Goal: Task Accomplishment & Management: Complete application form

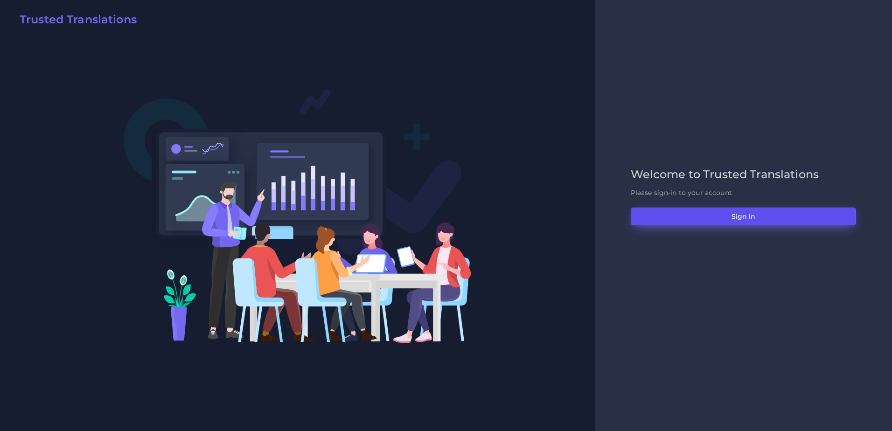
click at [713, 224] on button "Sign in" at bounding box center [743, 217] width 225 height 18
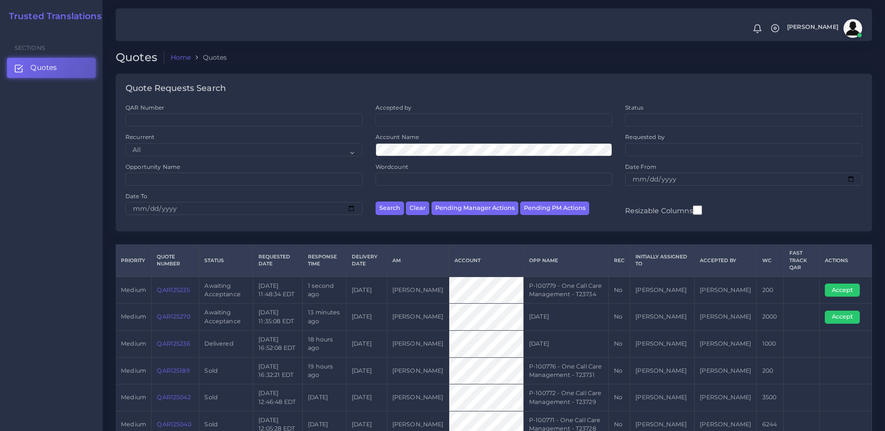
click at [170, 292] on link "QAR125235" at bounding box center [173, 290] width 33 height 7
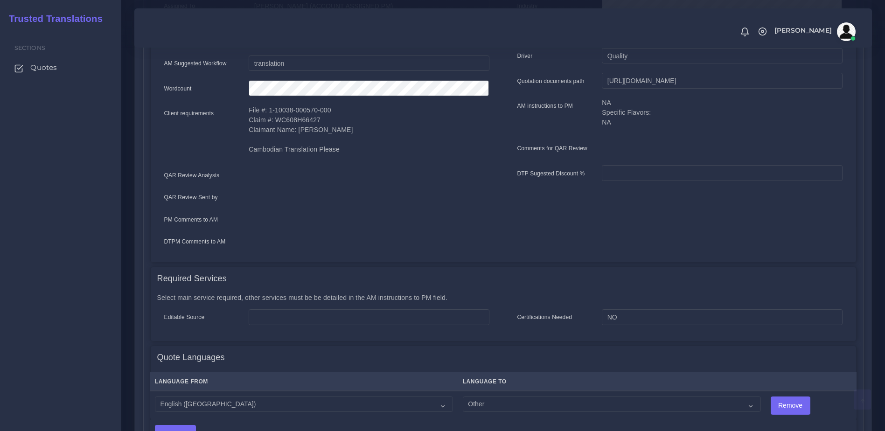
scroll to position [371, 0]
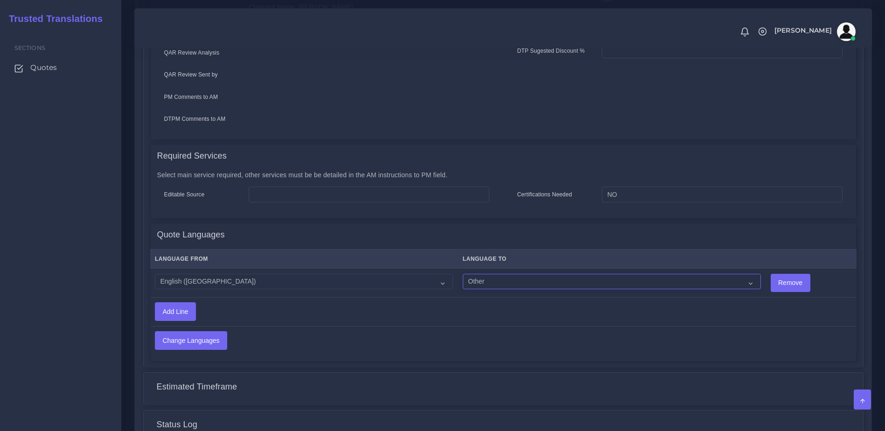
click at [478, 274] on select "Acoli Afar Afrikaans Akan Akateko Albanian American Sign Language (ASL) Amharic…" at bounding box center [612, 282] width 298 height 16
select select "40007"
click at [463, 274] on select "Acoli Afar Afrikaans Akan Akateko Albanian American Sign Language (ASL) Amharic…" at bounding box center [612, 282] width 298 height 16
click at [190, 340] on input "Change Languages" at bounding box center [190, 341] width 71 height 18
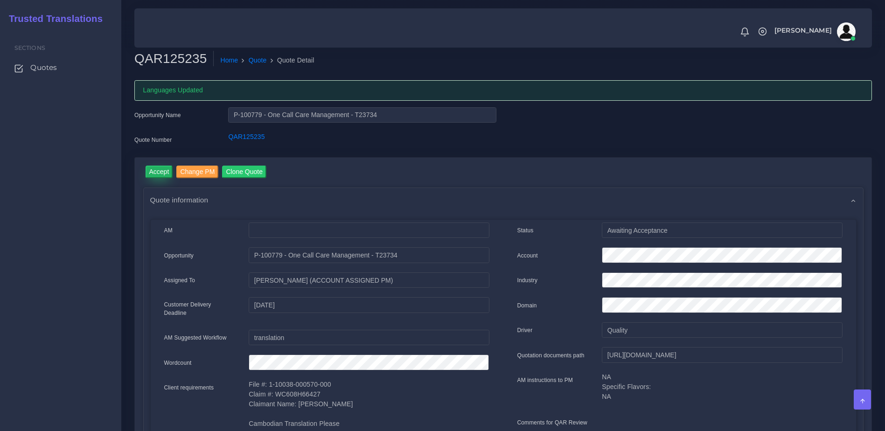
click at [161, 174] on input "Accept" at bounding box center [160, 172] width 28 height 13
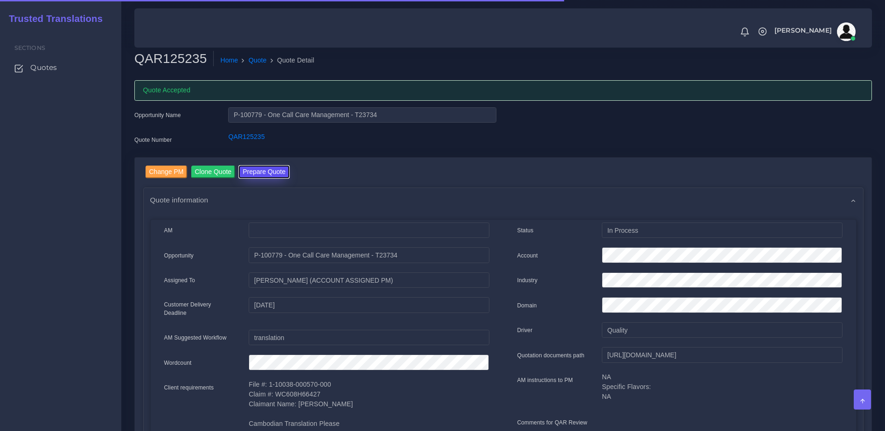
click at [257, 171] on button "Prepare Quote" at bounding box center [264, 172] width 50 height 13
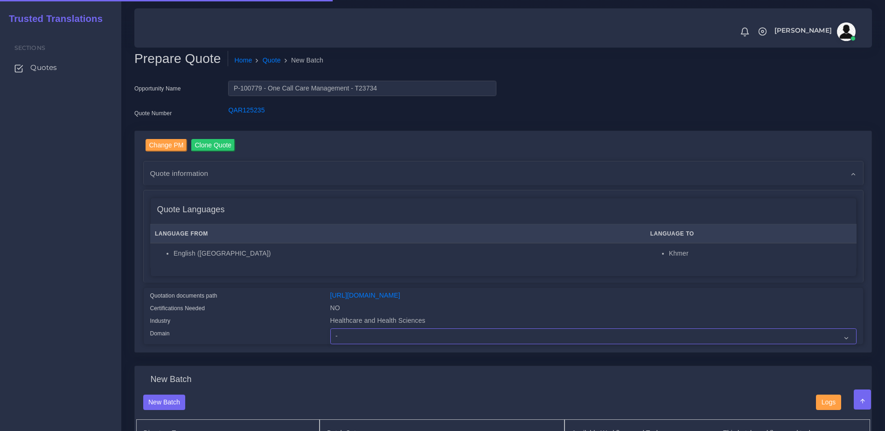
click at [406, 342] on select "- Advertising and Media Agriculture, Forestry and Fishing Architecture, Buildin…" at bounding box center [593, 337] width 526 height 16
select select "Healthcare and Health Sciences"
click at [330, 336] on select "- Advertising and Media Agriculture, Forestry and Fishing Architecture, Buildin…" at bounding box center [593, 337] width 526 height 16
click at [260, 286] on div "Change PM Clone Quote Quote information AM" at bounding box center [503, 241] width 720 height 205
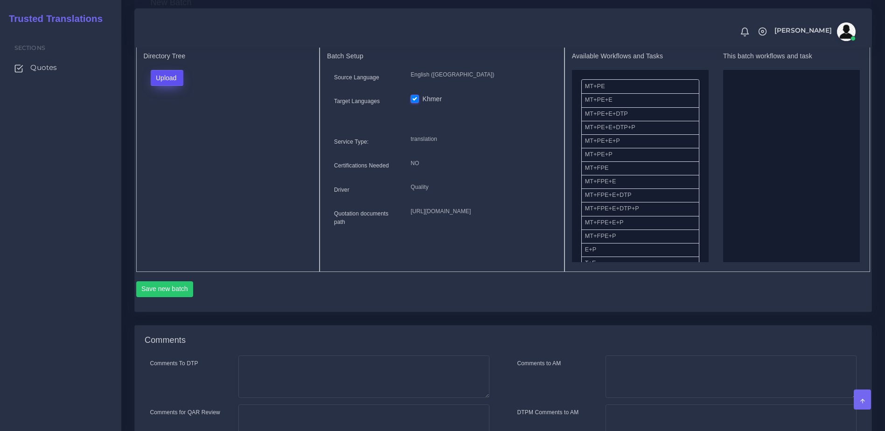
click at [177, 86] on button "Upload" at bounding box center [167, 78] width 33 height 16
click at [170, 119] on label "Files" at bounding box center [183, 114] width 64 height 12
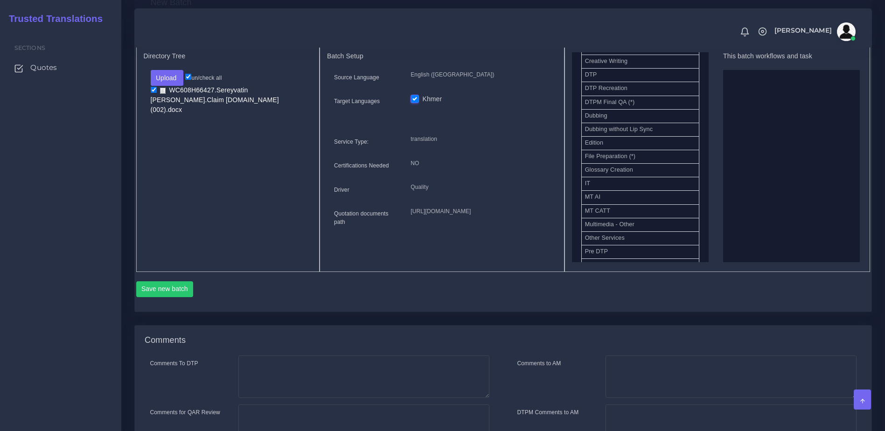
scroll to position [344, 0]
drag, startPoint x: 606, startPoint y: 95, endPoint x: 707, endPoint y: 175, distance: 129.5
drag, startPoint x: 618, startPoint y: 162, endPoint x: 757, endPoint y: 154, distance: 138.8
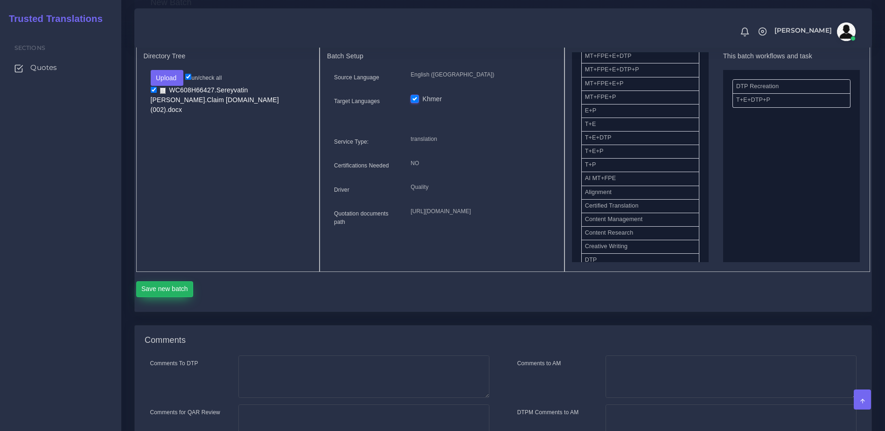
click at [157, 297] on button "Save new batch" at bounding box center [164, 289] width 57 height 16
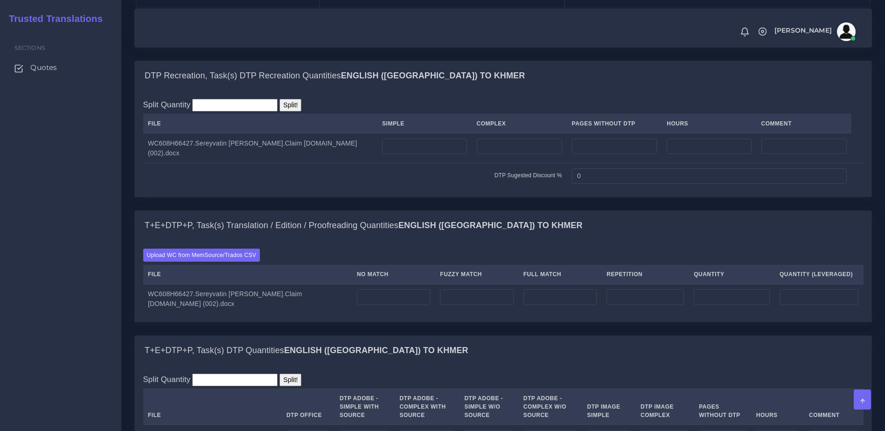
scroll to position [657, 0]
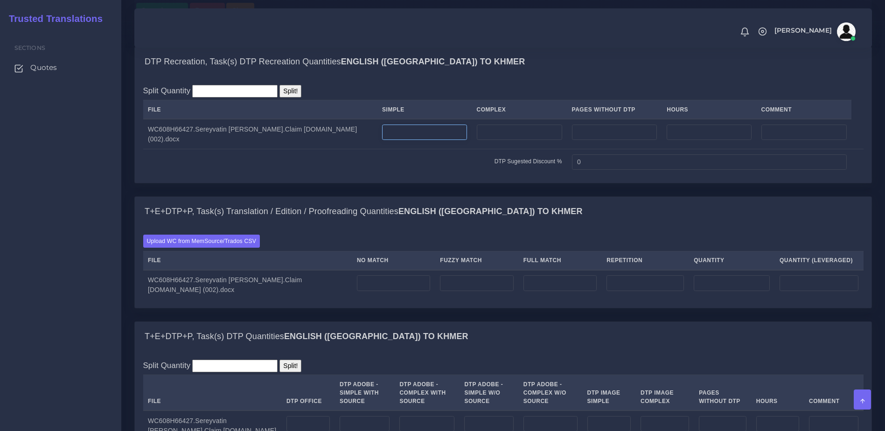
click at [411, 140] on input "number" at bounding box center [424, 133] width 84 height 16
type input "2"
click at [472, 149] on td at bounding box center [519, 134] width 95 height 30
click at [479, 140] on input "number" at bounding box center [519, 133] width 85 height 16
click at [451, 175] on td "DTP Sugested Discount %" at bounding box center [355, 162] width 424 height 26
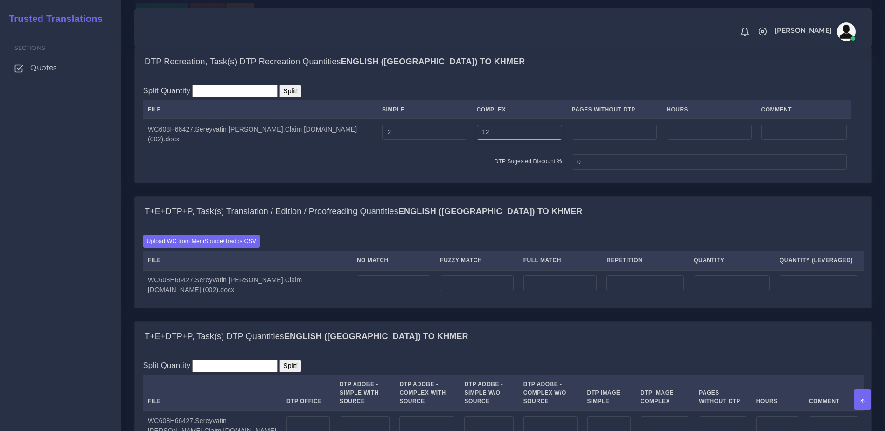
click at [487, 140] on input "12" at bounding box center [519, 133] width 85 height 16
type input "13"
drag, startPoint x: 517, startPoint y: 273, endPoint x: 508, endPoint y: 278, distance: 10.4
click at [517, 273] on div "Upload WC from MemSource/Trados CSV File No Match Fuzzy Match Full Match Repeti…" at bounding box center [503, 267] width 720 height 65
click at [406, 300] on td at bounding box center [393, 285] width 83 height 30
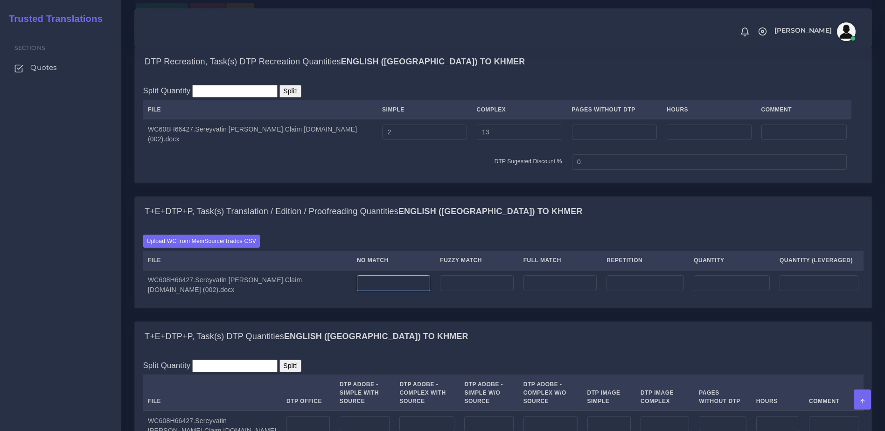
click at [401, 291] on input "number" at bounding box center [393, 283] width 73 height 16
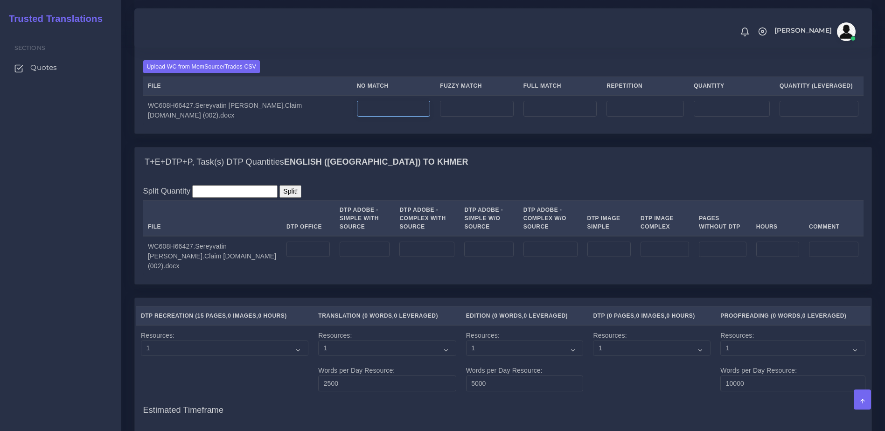
scroll to position [865, 0]
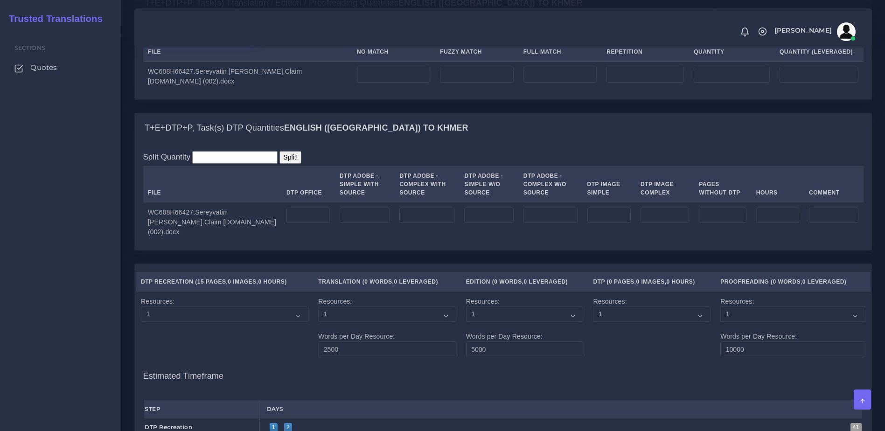
type input "0"
click at [219, 39] on label "Upload WC from MemSource/Trados CSV" at bounding box center [201, 32] width 117 height 13
click at [0, 0] on input "Upload WC from MemSource/Trados CSV" at bounding box center [0, 0] width 0 height 0
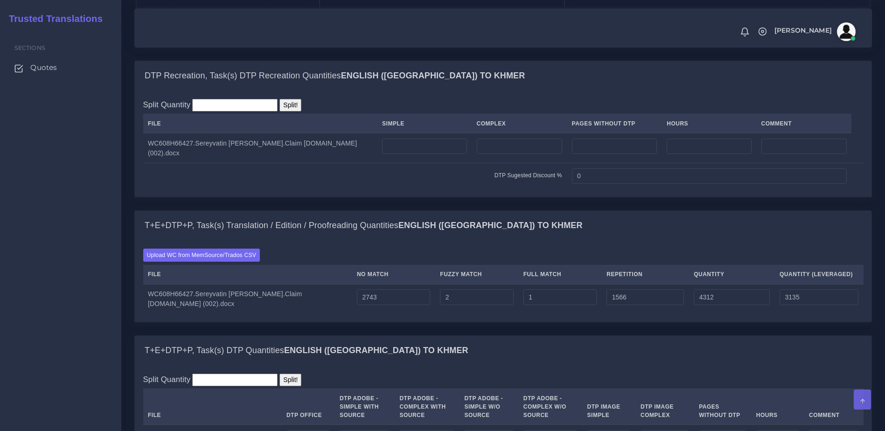
scroll to position [675, 0]
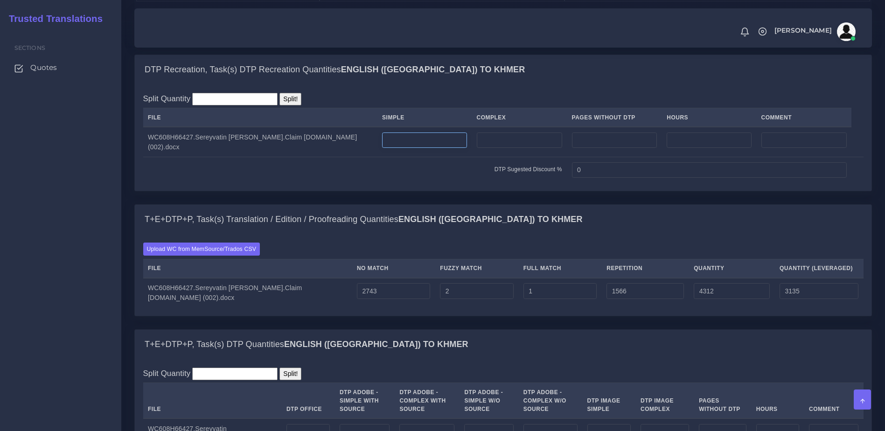
click at [412, 148] on input "number" at bounding box center [424, 141] width 84 height 16
type input "2"
click at [477, 148] on input "number" at bounding box center [519, 141] width 85 height 16
type input "13"
click at [440, 183] on td "DTP Sugested Discount %" at bounding box center [355, 170] width 424 height 26
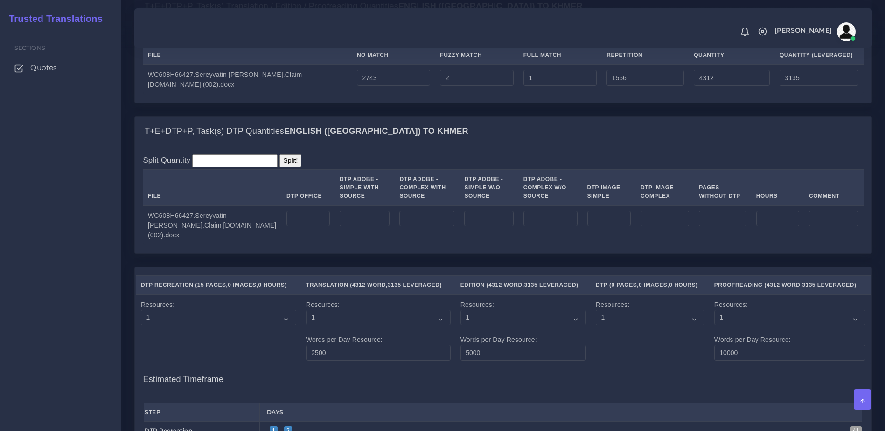
scroll to position [944, 0]
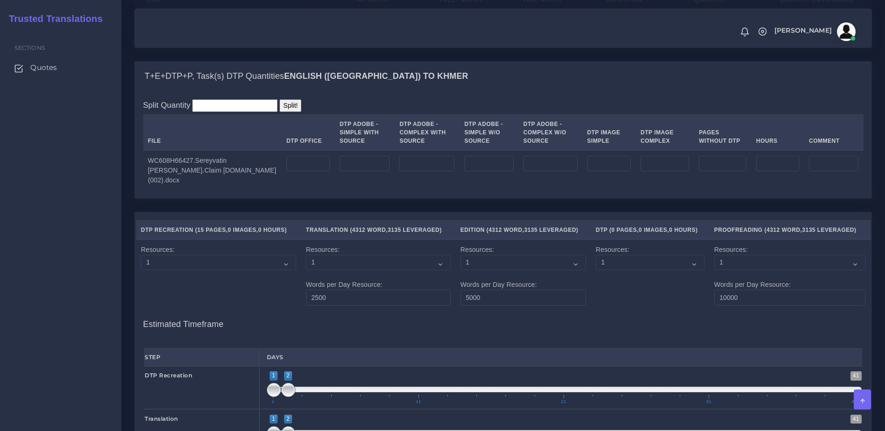
click at [301, 183] on td at bounding box center [307, 170] width 53 height 40
click at [300, 172] on input "number" at bounding box center [308, 164] width 43 height 16
type input "15"
click at [308, 212] on div "T+E+DTP+P, Task(s) DTP Quantities English (US) TO Khmer Split Quantity Split! F…" at bounding box center [503, 136] width 752 height 151
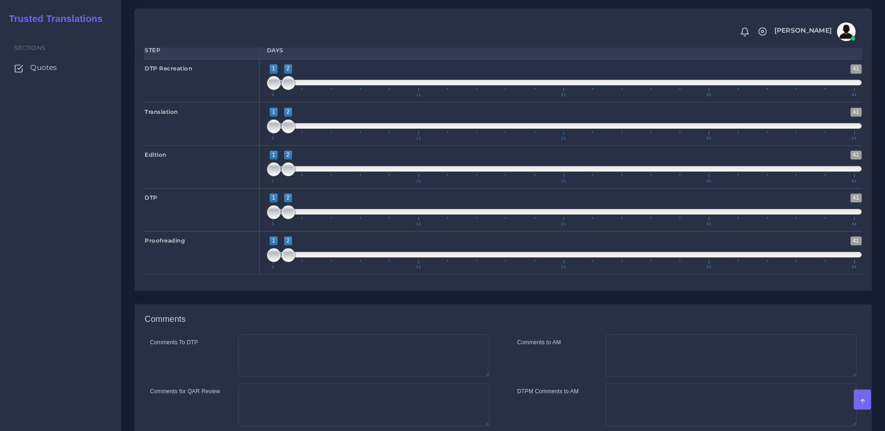
scroll to position [1354, 0]
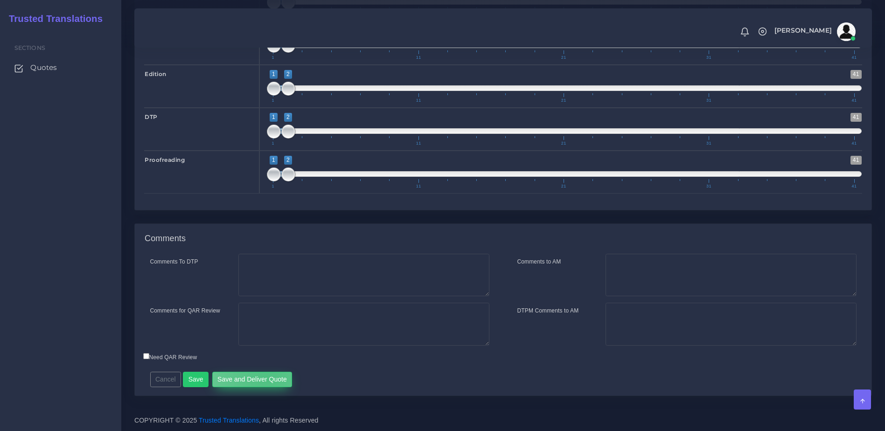
click at [265, 378] on button "Save and Deliver Quote" at bounding box center [252, 380] width 80 height 16
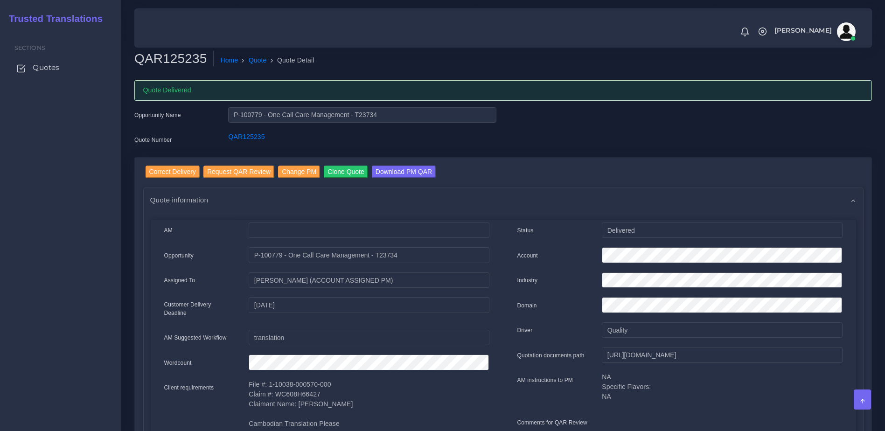
drag, startPoint x: 70, startPoint y: 64, endPoint x: 99, endPoint y: 70, distance: 30.1
click at [70, 64] on link "Quotes" at bounding box center [60, 68] width 107 height 20
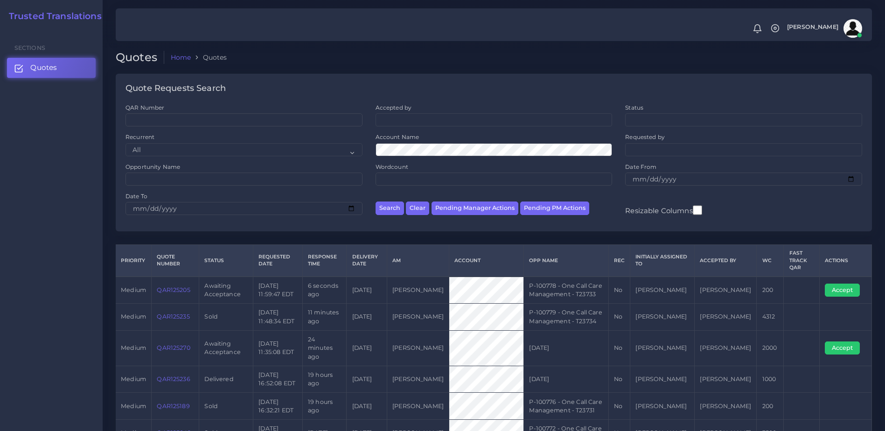
click at [168, 292] on link "QAR125205" at bounding box center [173, 290] width 33 height 7
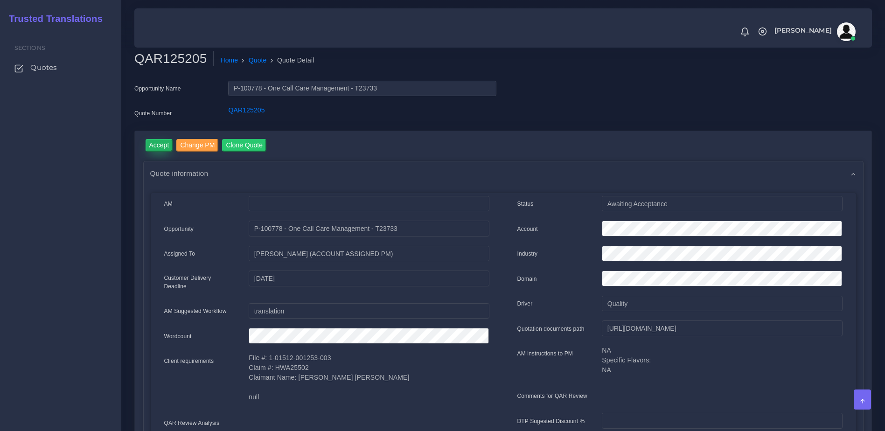
click at [161, 146] on input "Accept" at bounding box center [160, 145] width 28 height 13
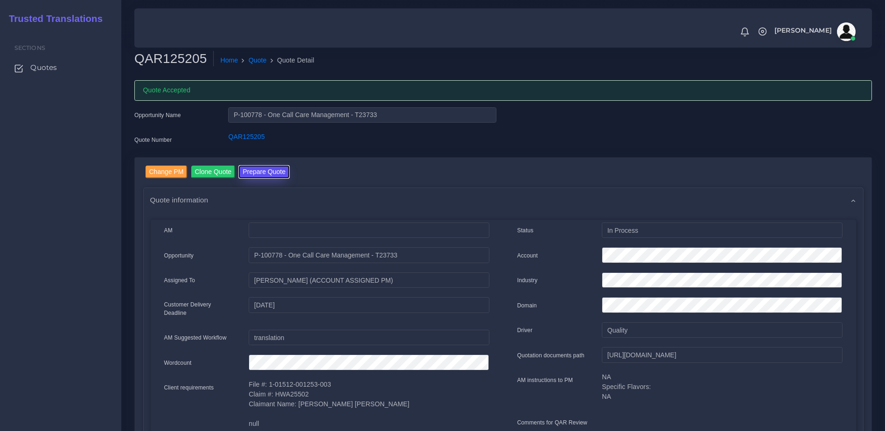
click at [273, 177] on button "Prepare Quote" at bounding box center [264, 172] width 50 height 13
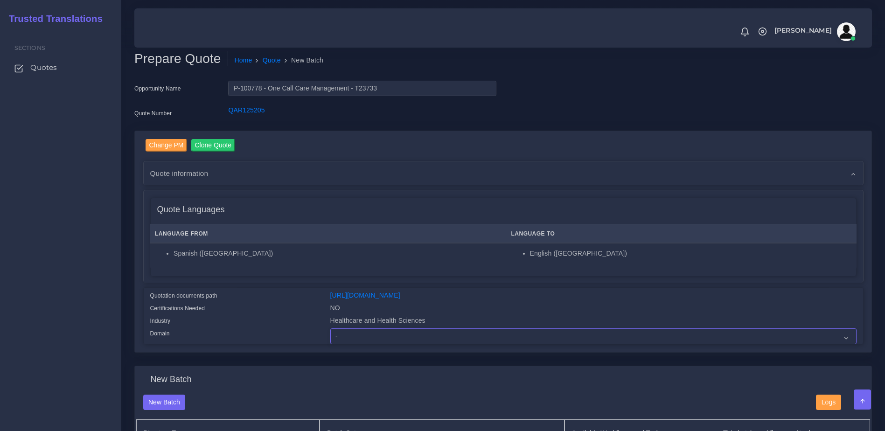
click at [373, 344] on select "- Advertising and Media Agriculture, Forestry and Fishing Architecture, Buildin…" at bounding box center [593, 337] width 526 height 16
select select "Healthcare and Health Sciences"
click at [330, 336] on select "- Advertising and Media Agriculture, Forestry and Fishing Architecture, Buildin…" at bounding box center [593, 337] width 526 height 16
click at [289, 303] on div "Quotation documents path" at bounding box center [233, 297] width 180 height 13
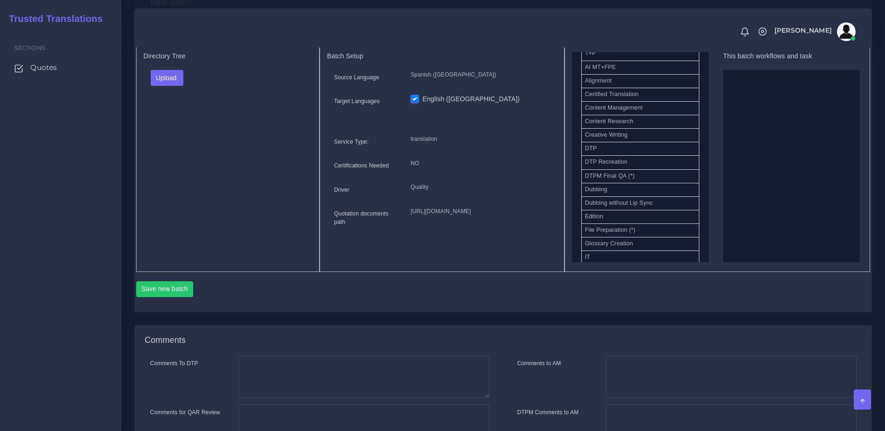
scroll to position [256, 0]
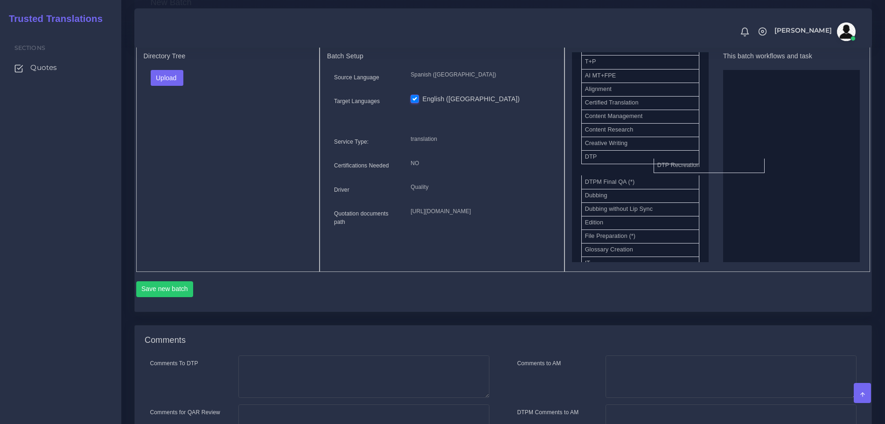
drag, startPoint x: 602, startPoint y: 177, endPoint x: 811, endPoint y: 159, distance: 208.9
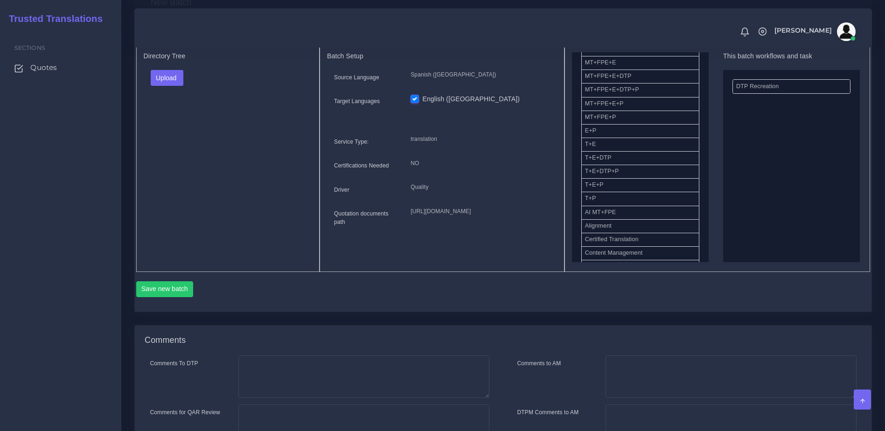
scroll to position [73, 0]
drag, startPoint x: 623, startPoint y: 224, endPoint x: 720, endPoint y: 175, distance: 108.7
click at [160, 86] on button "Upload" at bounding box center [167, 78] width 33 height 16
click at [170, 119] on label "Files" at bounding box center [183, 114] width 64 height 12
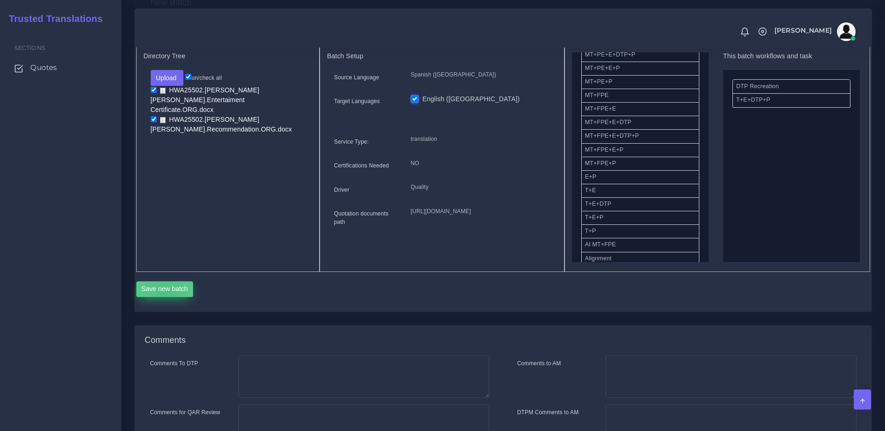
click at [165, 297] on button "Save new batch" at bounding box center [164, 289] width 57 height 16
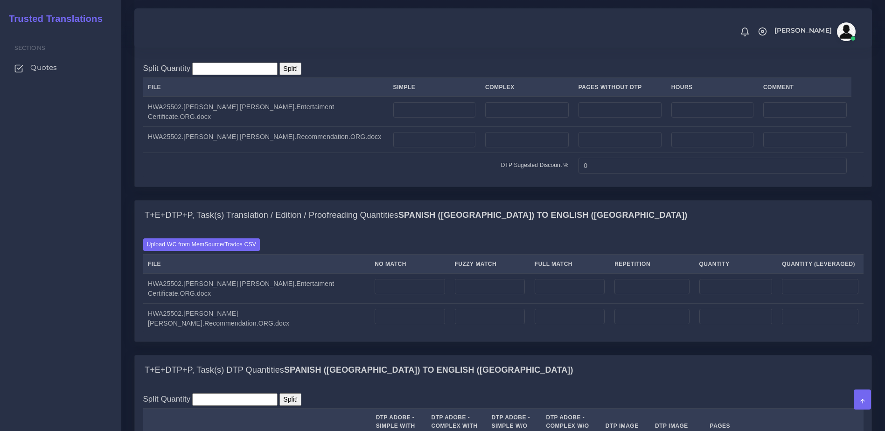
scroll to position [729, 0]
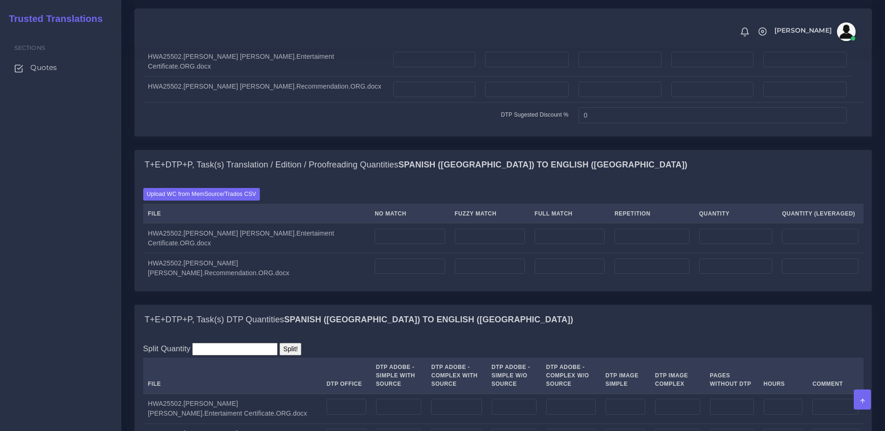
click at [238, 236] on div "Upload WC from MemSource/Trados CSV File No Match Fuzzy Match Full Match Repeti…" at bounding box center [503, 235] width 720 height 95
click at [242, 201] on label "Upload WC from MemSource/Trados CSV" at bounding box center [201, 194] width 117 height 13
click at [0, 0] on input "Upload WC from MemSource/Trados CSV" at bounding box center [0, 0] width 0 height 0
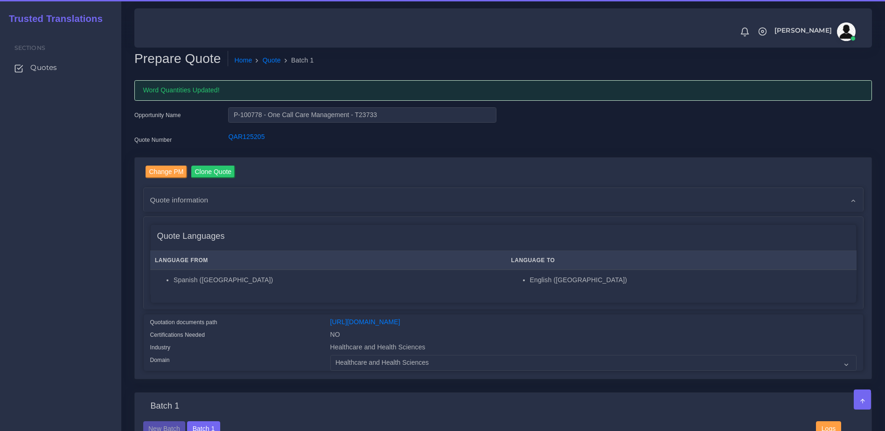
click at [885, 95] on html "Notifications 0 New Driver Update: Extra Quality renamed to Quality Changed" at bounding box center [442, 215] width 885 height 431
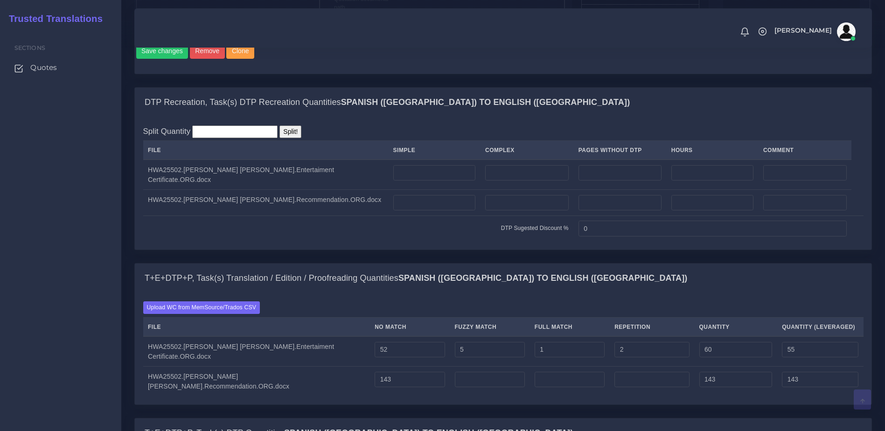
scroll to position [681, 0]
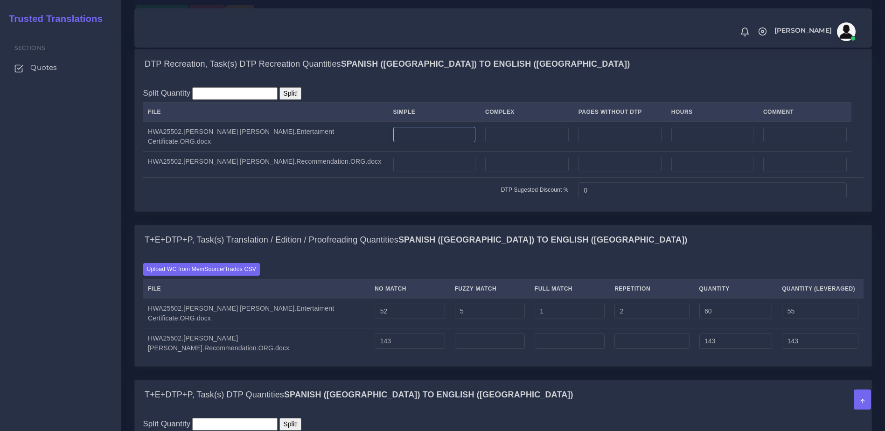
click at [393, 143] on input "number" at bounding box center [434, 135] width 82 height 16
type input "1"
click at [485, 173] on input "number" at bounding box center [527, 165] width 84 height 16
type input "1"
click at [450, 203] on td "DTP Sugested Discount %" at bounding box center [358, 190] width 431 height 26
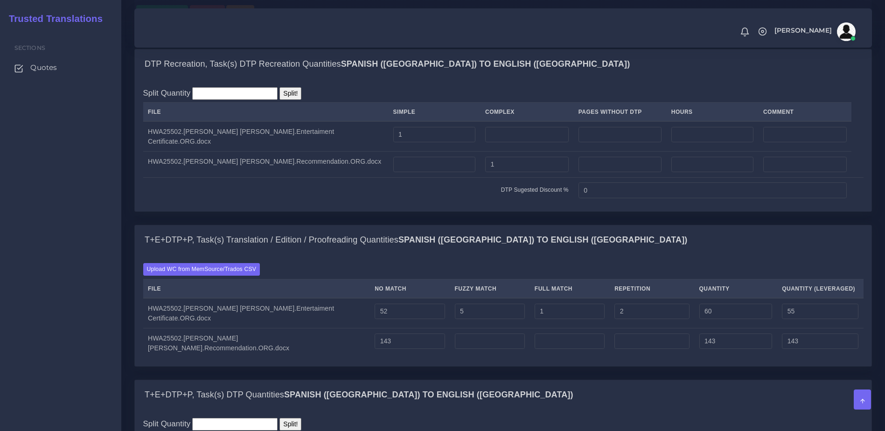
scroll to position [1058, 0]
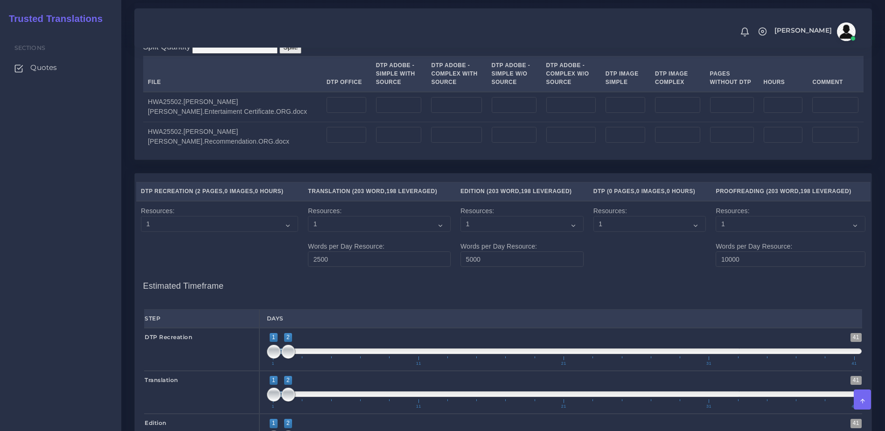
click at [336, 122] on td at bounding box center [346, 107] width 49 height 30
click at [327, 113] on input "number" at bounding box center [347, 105] width 40 height 16
type input "1"
click at [327, 143] on input "number" at bounding box center [347, 135] width 40 height 16
type input "1"
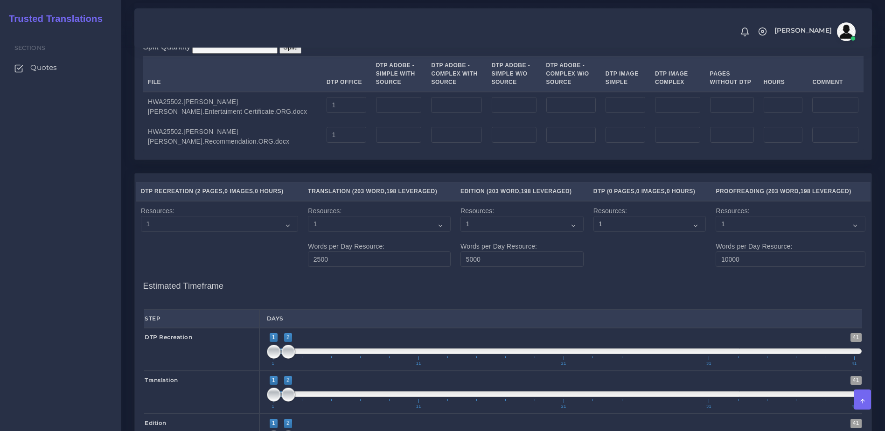
drag, startPoint x: 317, startPoint y: 194, endPoint x: 854, endPoint y: 199, distance: 537.1
click at [317, 174] on div "T+E+DTP+P, Task(s) DTP Quantities Spanish (US) TO English (US) Split Quantity S…" at bounding box center [503, 88] width 752 height 171
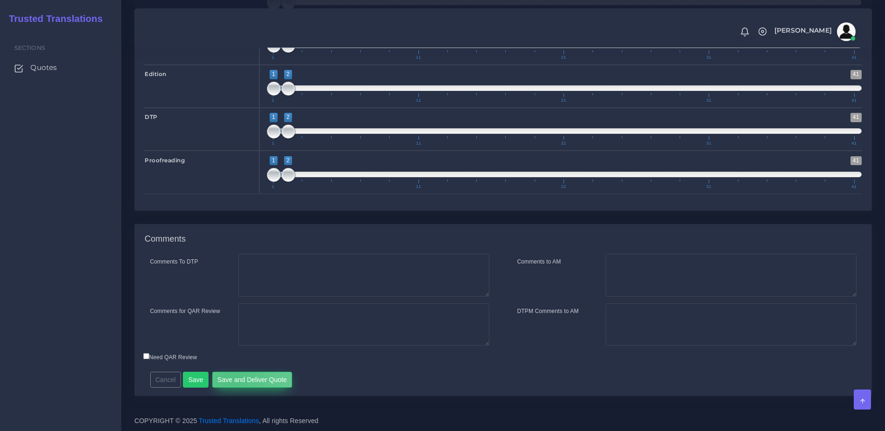
click at [229, 379] on button "Save and Deliver Quote" at bounding box center [252, 380] width 80 height 16
click at [327, 21] on div "Notifications 0 New Driver Update: Extra Quality renamed to Quality Changed" at bounding box center [503, 28] width 725 height 33
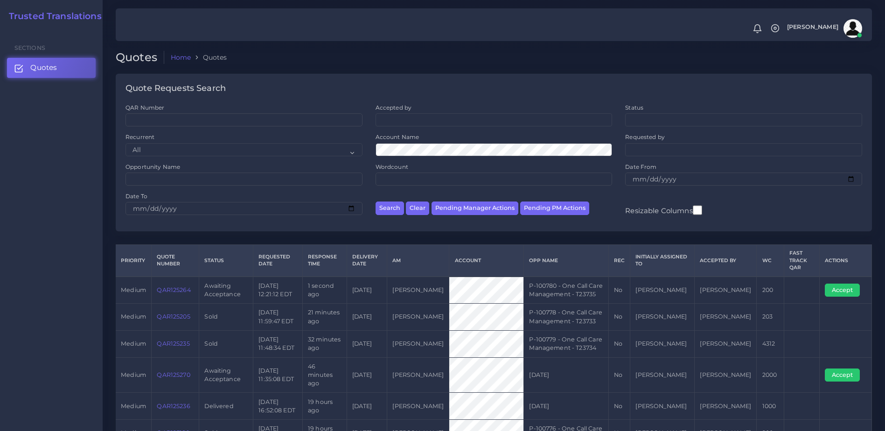
click at [187, 287] on link "QAR125264" at bounding box center [174, 290] width 34 height 7
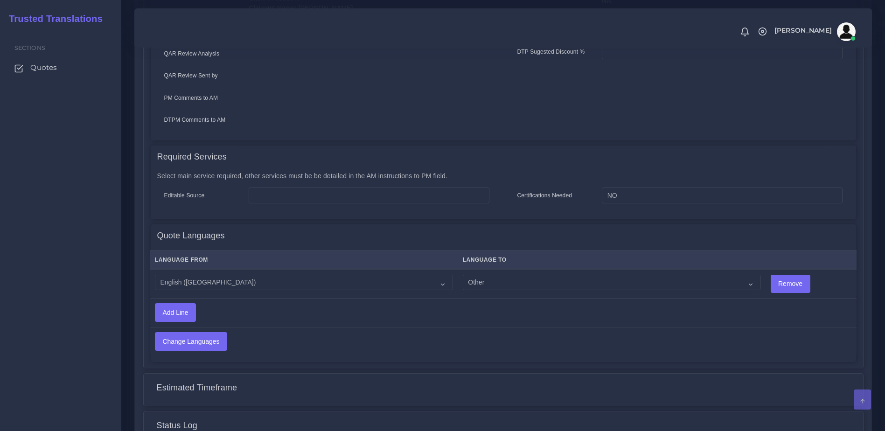
scroll to position [371, 0]
click at [463, 278] on select "Acoli Afar Afrikaans Akan Akateko [DEMOGRAPHIC_DATA] American Sign Language (AS…" at bounding box center [612, 282] width 298 height 16
select select "58"
click at [463, 274] on select "Acoli Afar Afrikaans Akan Akateko [DEMOGRAPHIC_DATA] American Sign Language (AS…" at bounding box center [612, 282] width 298 height 16
click at [183, 345] on td "Change Languages" at bounding box center [425, 340] width 550 height 28
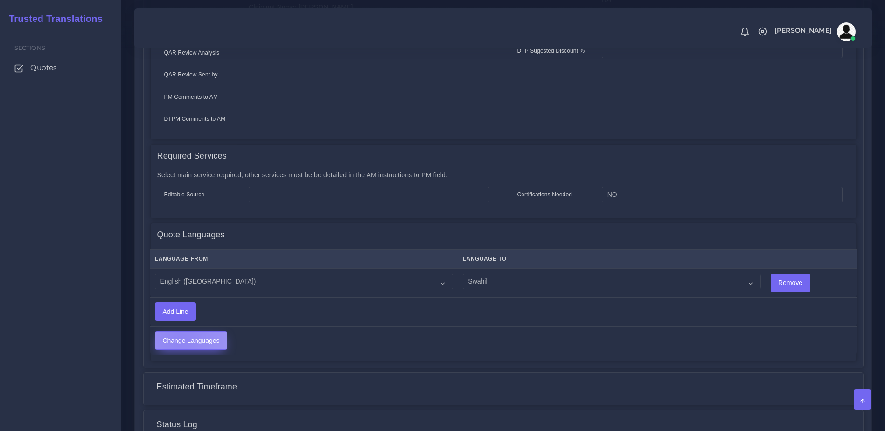
click at [179, 332] on input "Change Languages" at bounding box center [190, 341] width 71 height 18
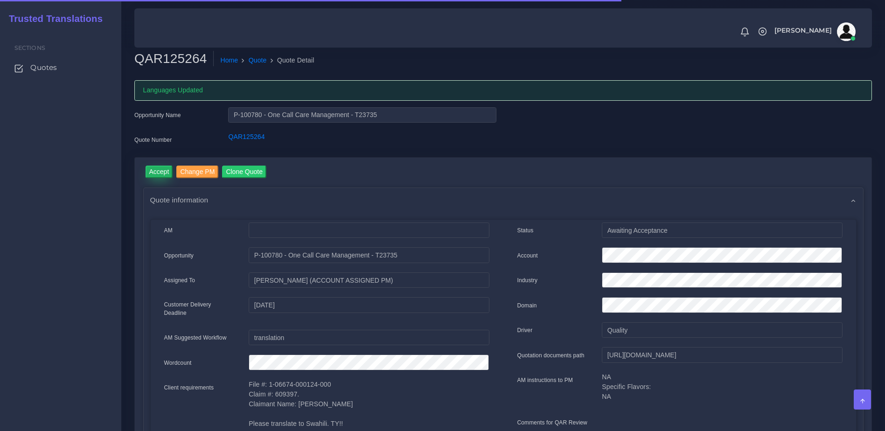
click at [169, 174] on input "Accept" at bounding box center [160, 172] width 28 height 13
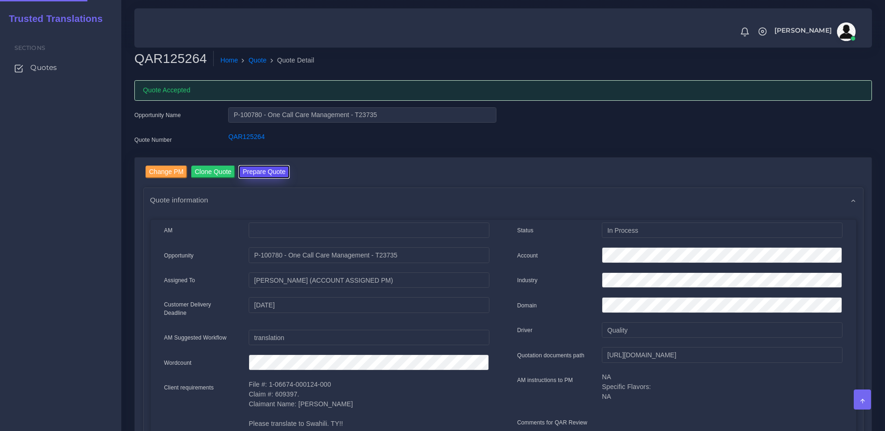
click at [274, 176] on button "Prepare Quote" at bounding box center [264, 172] width 50 height 13
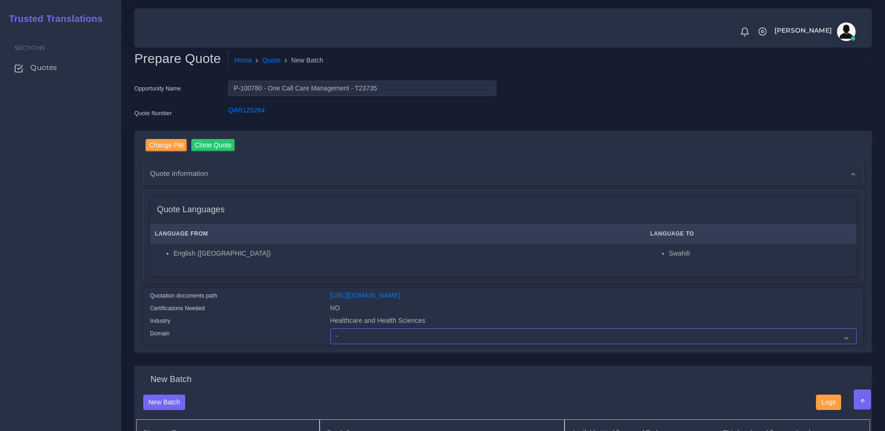
click at [366, 344] on select "- Advertising and Media Agriculture, Forestry and Fishing Architecture, Buildin…" at bounding box center [593, 337] width 526 height 16
select select "Healthcare and Health Sciences"
click at [330, 336] on select "- Advertising and Media Agriculture, Forestry and Fishing Architecture, Buildin…" at bounding box center [593, 337] width 526 height 16
click at [271, 277] on div "Quote Languages Language From Language To English (US) Swahili" at bounding box center [504, 236] width 720 height 92
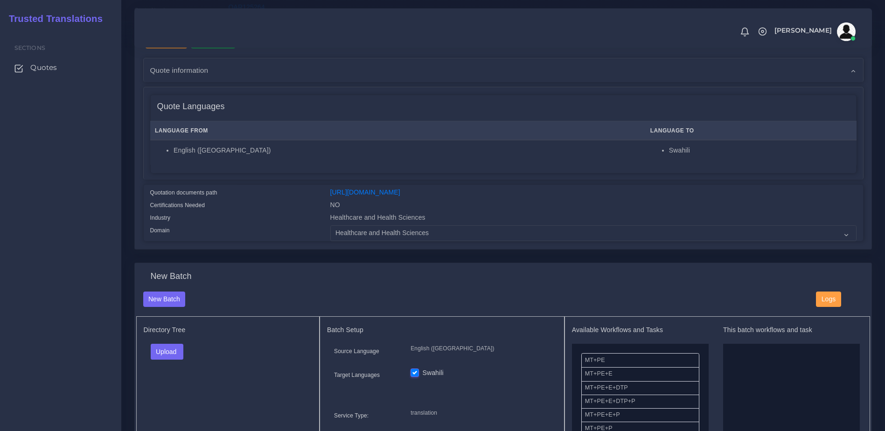
scroll to position [125, 0]
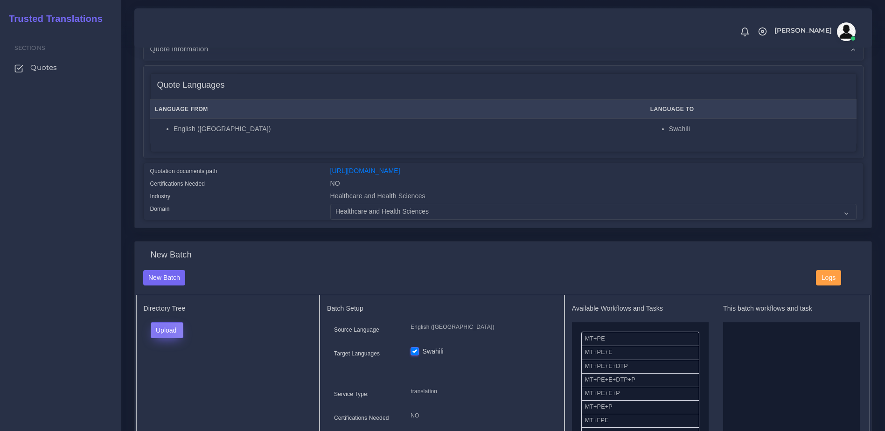
click at [161, 338] on button "Upload" at bounding box center [167, 330] width 33 height 16
click at [176, 379] on div "Folder Files" at bounding box center [183, 360] width 65 height 37
click at [170, 334] on button "Upload" at bounding box center [167, 330] width 33 height 16
click at [182, 372] on label "Files" at bounding box center [183, 366] width 64 height 12
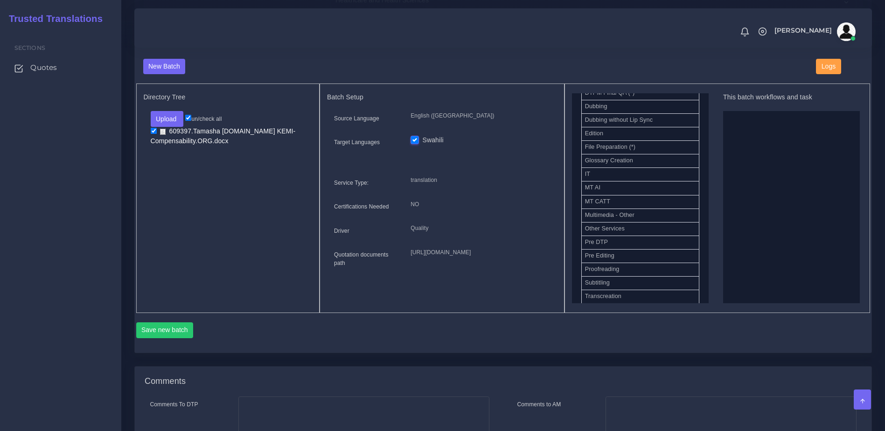
scroll to position [378, 0]
drag, startPoint x: 639, startPoint y: 261, endPoint x: 750, endPoint y: 247, distance: 111.5
drag, startPoint x: 612, startPoint y: 177, endPoint x: 764, endPoint y: 183, distance: 151.8
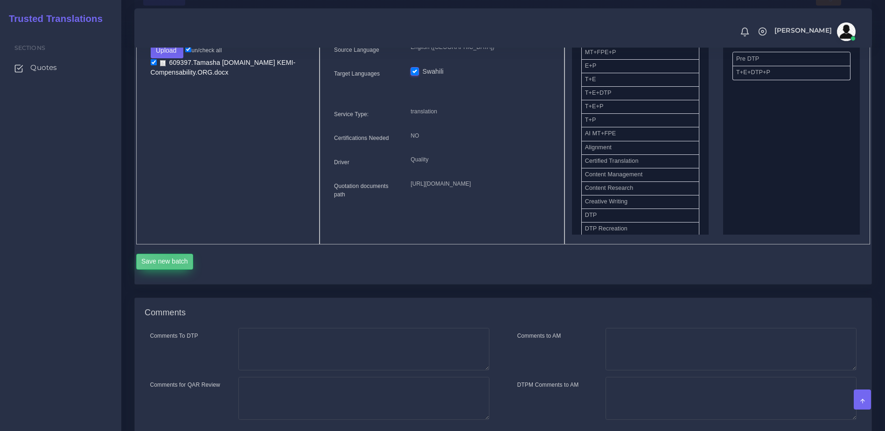
click at [172, 268] on button "Save new batch" at bounding box center [164, 262] width 57 height 16
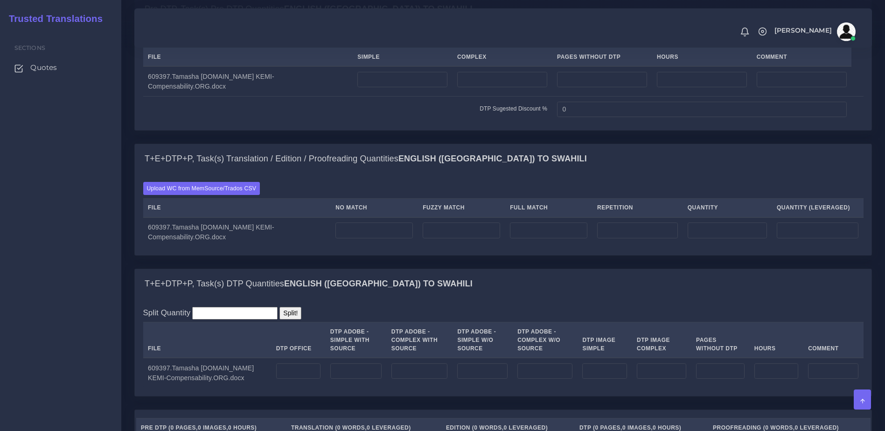
scroll to position [712, 0]
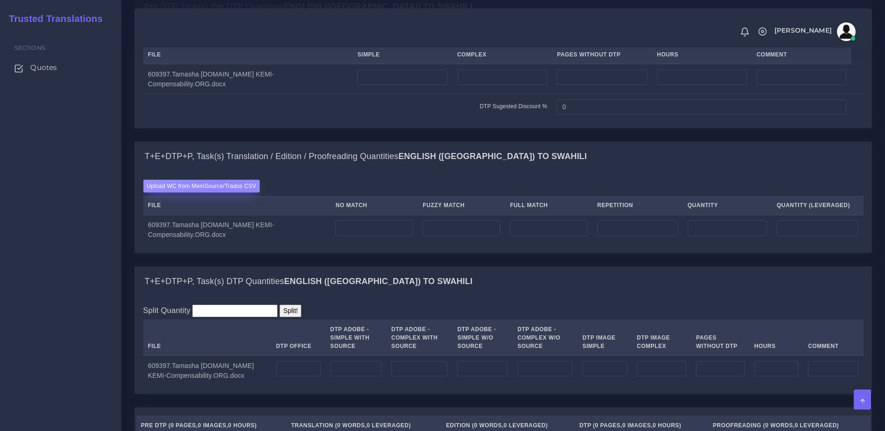
click at [221, 192] on label "Upload WC from MemSource/Trados CSV" at bounding box center [201, 186] width 117 height 13
click at [0, 0] on input "Upload WC from MemSource/Trados CSV" at bounding box center [0, 0] width 0 height 0
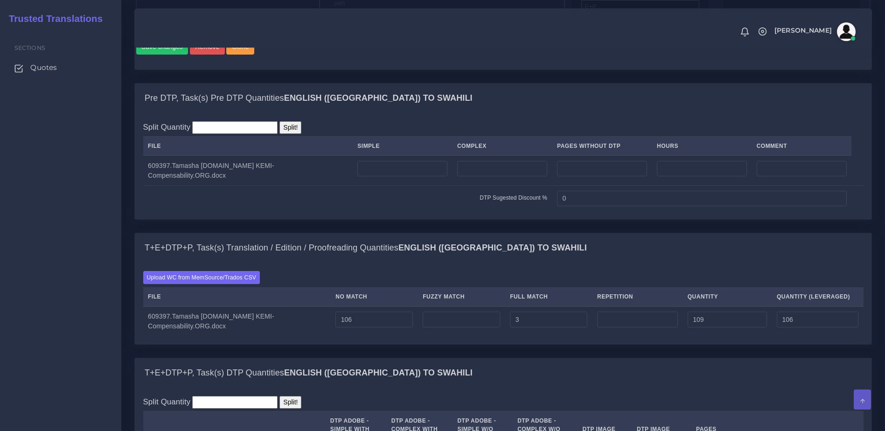
scroll to position [649, 0]
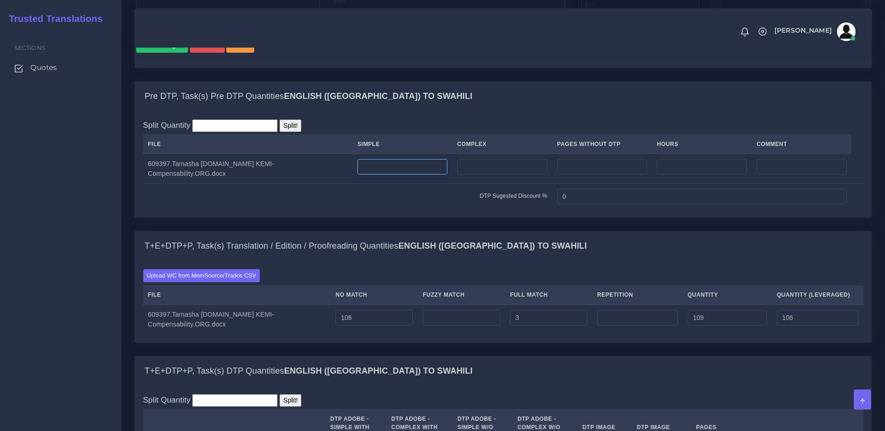
click at [412, 175] on input "number" at bounding box center [402, 167] width 90 height 16
type input "1"
click at [422, 294] on div "Upload WC from MemSource/Trados CSV File No Match Fuzzy Match Full Match Repeti…" at bounding box center [503, 301] width 737 height 81
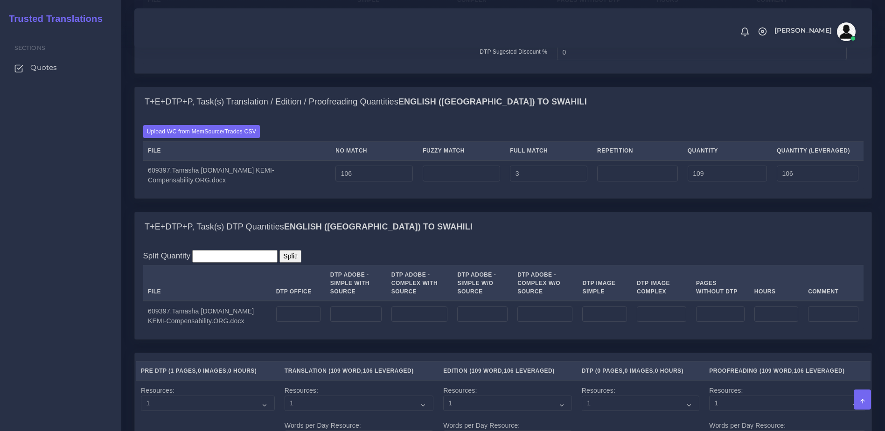
scroll to position [905, 0]
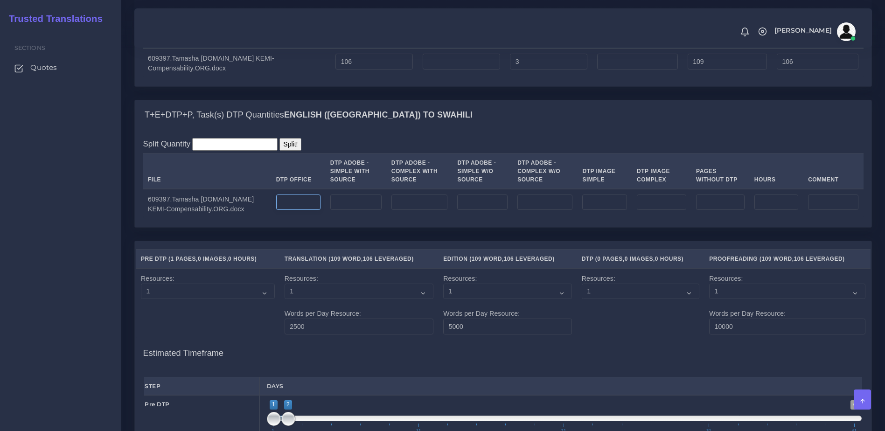
click at [299, 210] on input "number" at bounding box center [298, 203] width 44 height 16
type input "1"
click at [333, 241] on div "T+E+DTP+P, Task(s) DTP Quantities English (US) TO Swahili Split Quantity Split!…" at bounding box center [503, 170] width 752 height 141
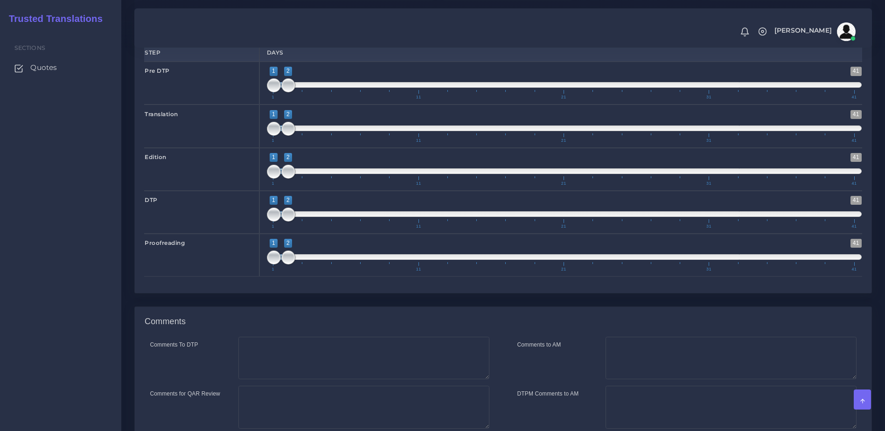
scroll to position [1354, 0]
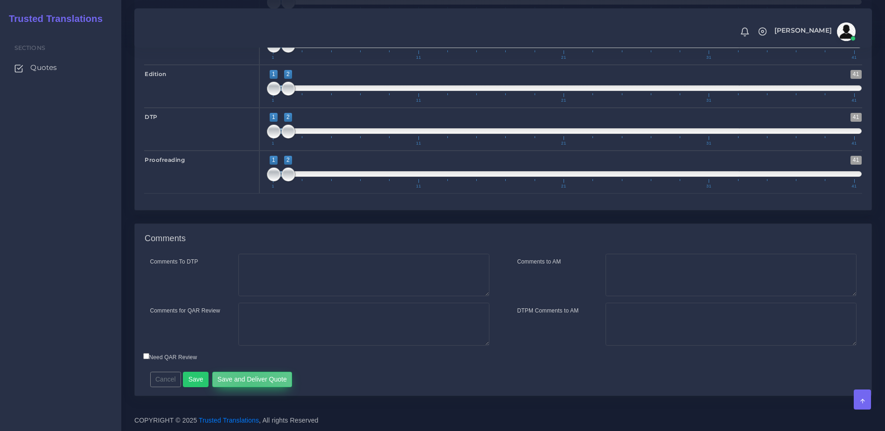
click at [248, 387] on button "Save and Deliver Quote" at bounding box center [252, 380] width 80 height 16
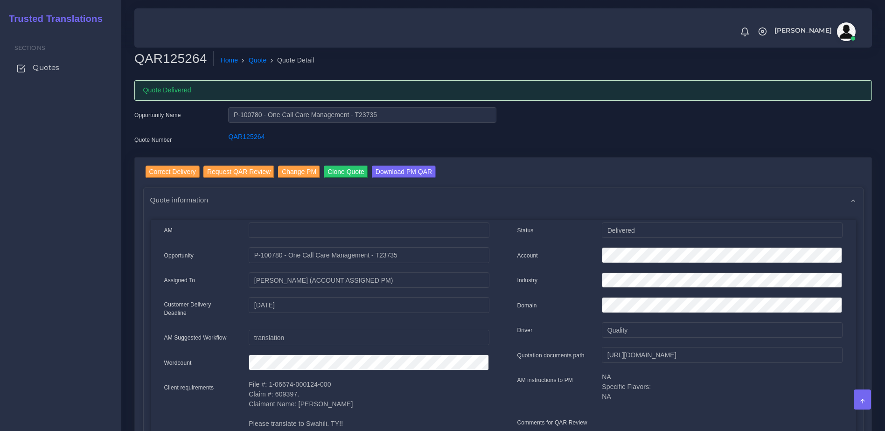
click at [63, 68] on link "Quotes" at bounding box center [60, 68] width 107 height 20
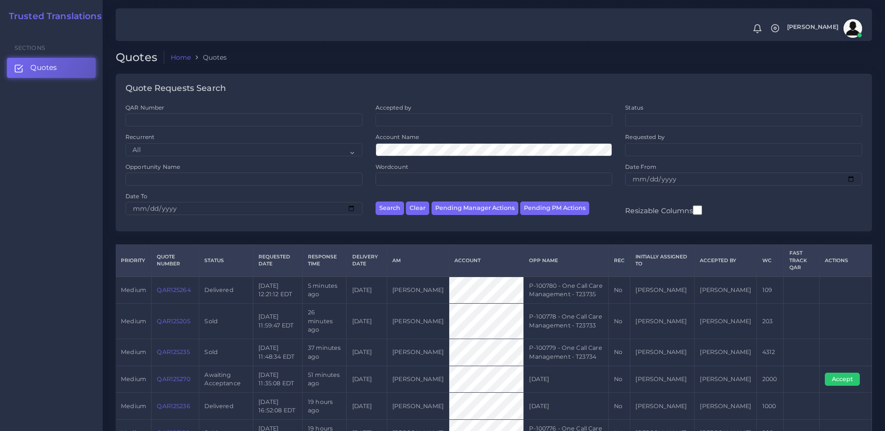
click at [171, 376] on link "QAR125270" at bounding box center [173, 379] width 33 height 7
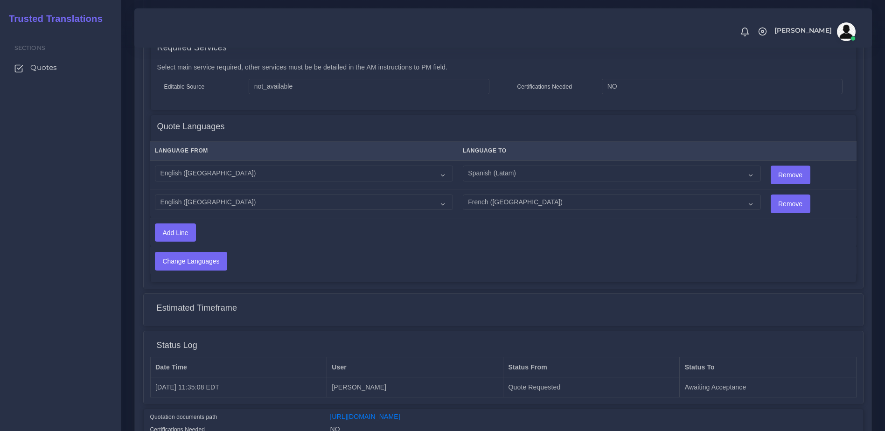
scroll to position [462, 0]
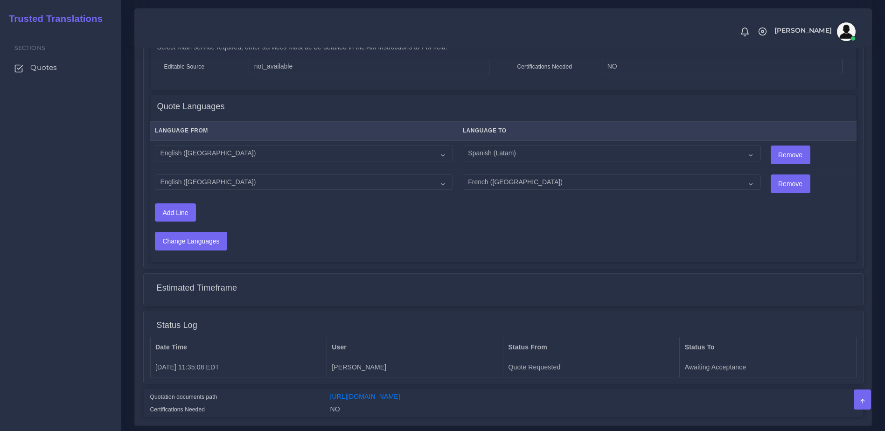
click at [437, 389] on div "Quotation documents path [URL][DOMAIN_NAME] Certifications Needed NO" at bounding box center [504, 403] width 720 height 28
click at [400, 400] on link "[URL][DOMAIN_NAME]" at bounding box center [365, 396] width 70 height 7
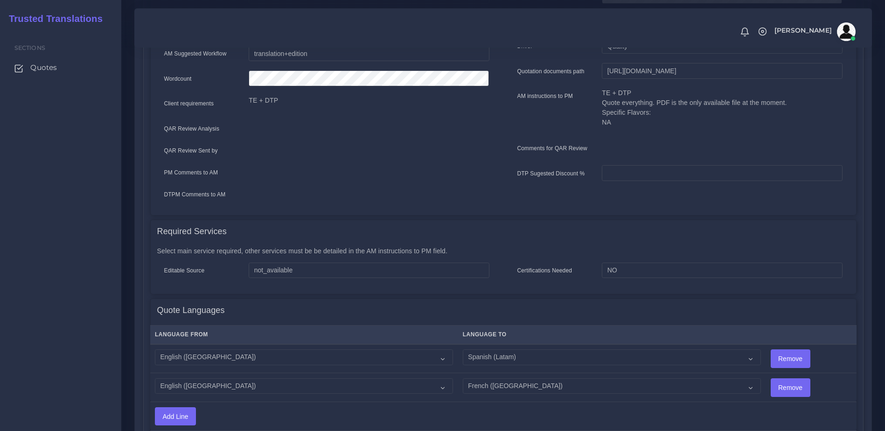
scroll to position [299, 0]
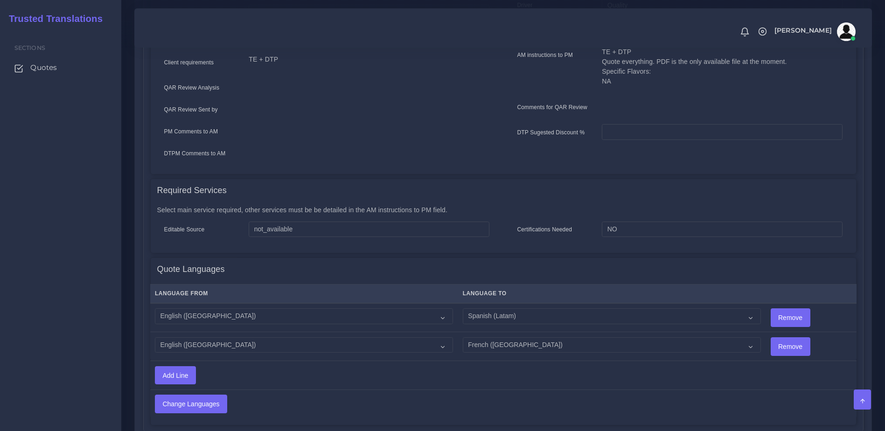
click at [62, 114] on div "Sections Quotes" at bounding box center [60, 230] width 121 height 402
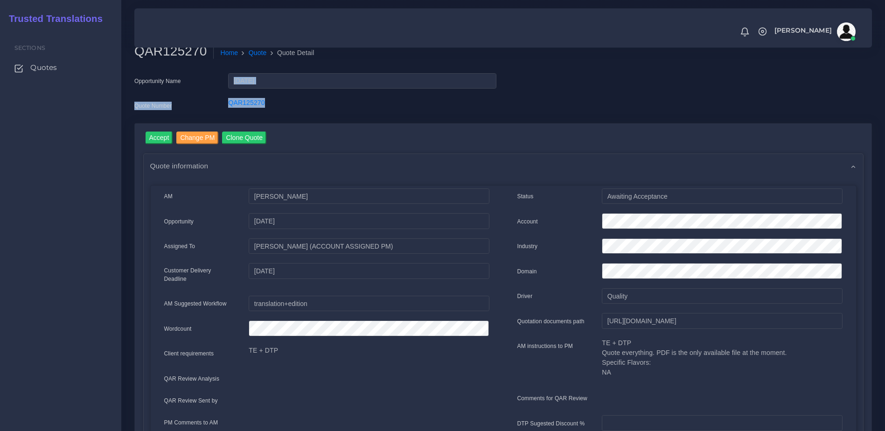
drag, startPoint x: 300, startPoint y: 107, endPoint x: 147, endPoint y: 89, distance: 154.1
click at [147, 89] on div "Opportunity Name [DATE] Quote Number QAR125270" at bounding box center [315, 98] width 376 height 50
drag, startPoint x: 147, startPoint y: 89, endPoint x: 233, endPoint y: 114, distance: 90.4
click at [241, 117] on div "Opportunity Name [DATE] Quote Number QAR125270" at bounding box center [315, 98] width 376 height 50
drag, startPoint x: 226, startPoint y: 112, endPoint x: 271, endPoint y: 108, distance: 44.9
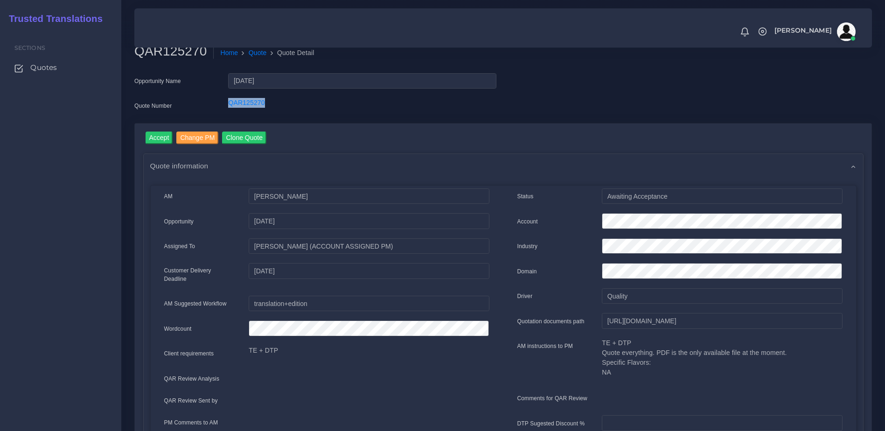
click at [271, 108] on div "QAR125270" at bounding box center [362, 107] width 282 height 19
copy link "QAR125270"
click at [162, 139] on input "Accept" at bounding box center [160, 138] width 28 height 13
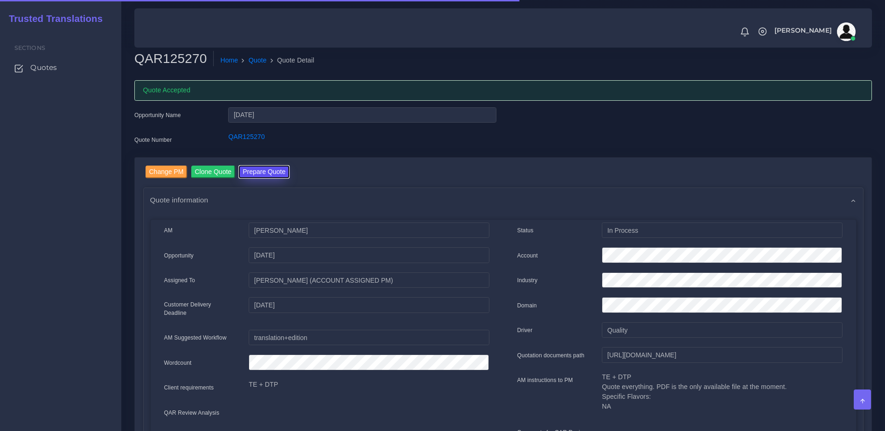
click at [260, 175] on button "Prepare Quote" at bounding box center [264, 172] width 50 height 13
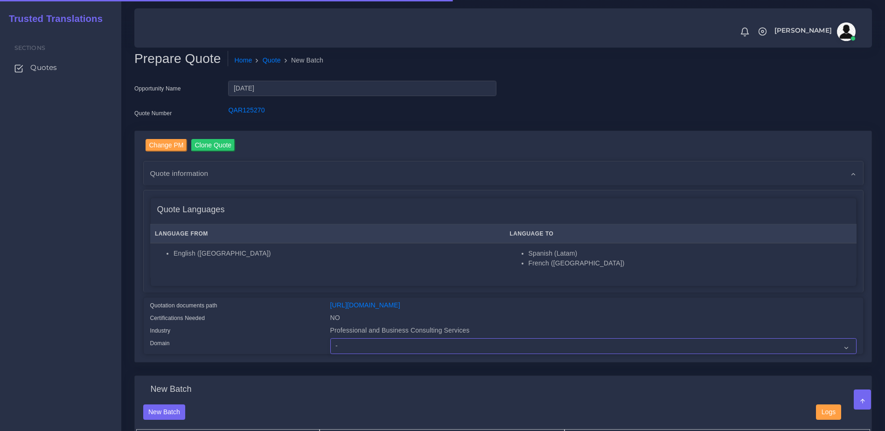
click at [366, 353] on select "- Advertising and Media Agriculture, Forestry and Fishing Architecture, Buildin…" at bounding box center [593, 346] width 526 height 16
select select "Professional and Business Consulting Services"
click at [330, 345] on select "- Advertising and Media Agriculture, Forestry and Fishing Architecture, Buildin…" at bounding box center [593, 346] width 526 height 16
click at [268, 299] on div "Quotation documents path [URL][DOMAIN_NAME] Certifications Needed NO Industry P…" at bounding box center [504, 326] width 720 height 56
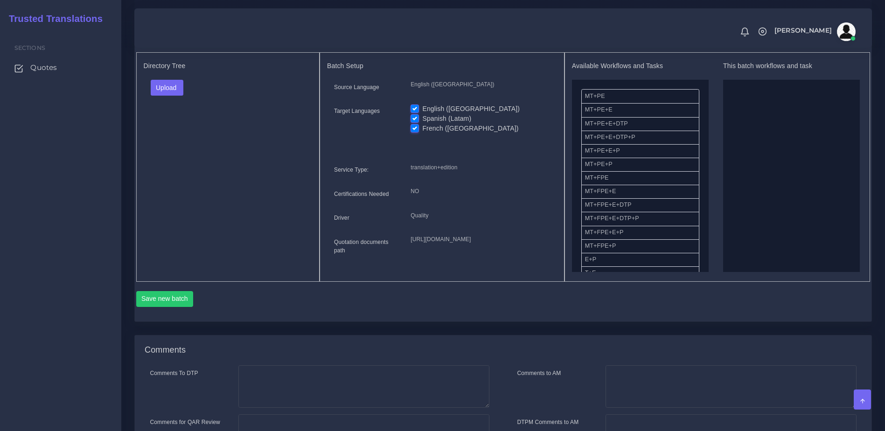
click at [422, 124] on label "Spanish (Latam)" at bounding box center [446, 119] width 49 height 10
click at [415, 122] on input "Spanish (Latam)" at bounding box center [415, 118] width 8 height 8
checkbox input "false"
click at [422, 133] on label "French ([GEOGRAPHIC_DATA])" at bounding box center [470, 129] width 96 height 10
click at [417, 132] on input "French ([GEOGRAPHIC_DATA])" at bounding box center [415, 128] width 8 height 8
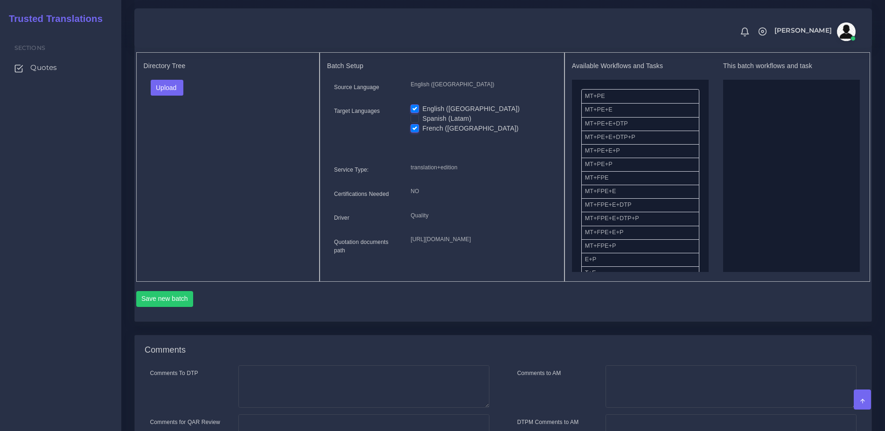
checkbox input "false"
click at [172, 92] on button "Upload" at bounding box center [167, 88] width 33 height 16
click at [172, 129] on label "Files" at bounding box center [183, 124] width 64 height 12
click at [175, 307] on button "Save new batch" at bounding box center [164, 299] width 57 height 16
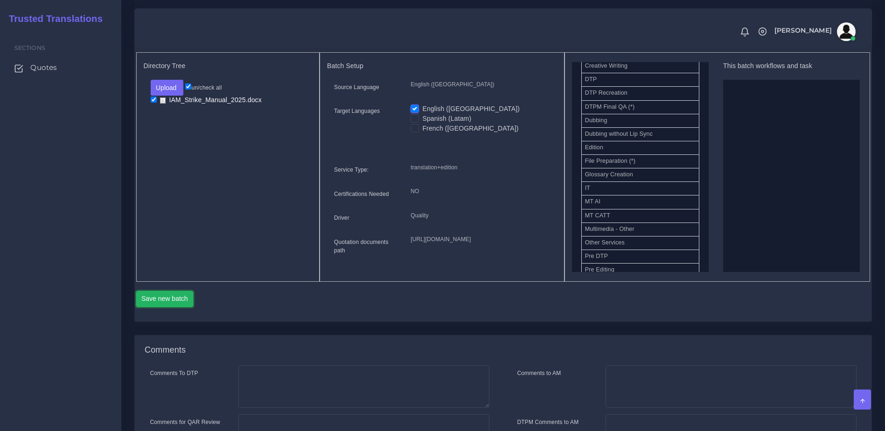
scroll to position [315, 0]
drag, startPoint x: 615, startPoint y: 128, endPoint x: 743, endPoint y: 140, distance: 128.9
drag, startPoint x: 655, startPoint y: 218, endPoint x: 764, endPoint y: 198, distance: 110.5
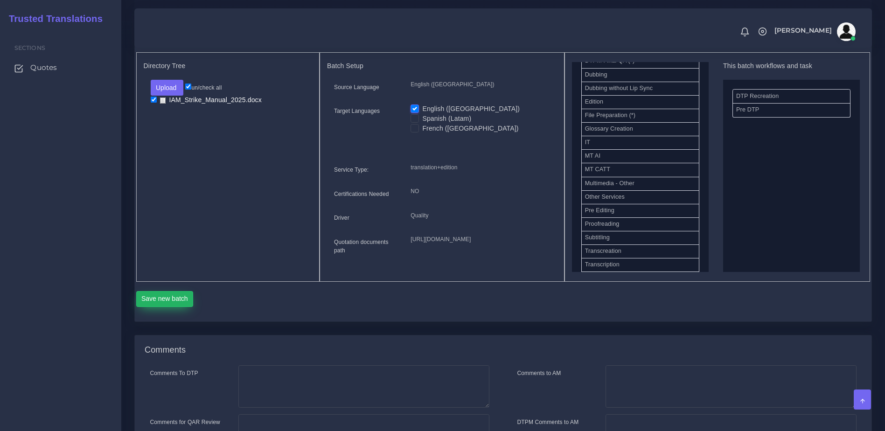
click at [162, 307] on button "Save new batch" at bounding box center [164, 299] width 57 height 16
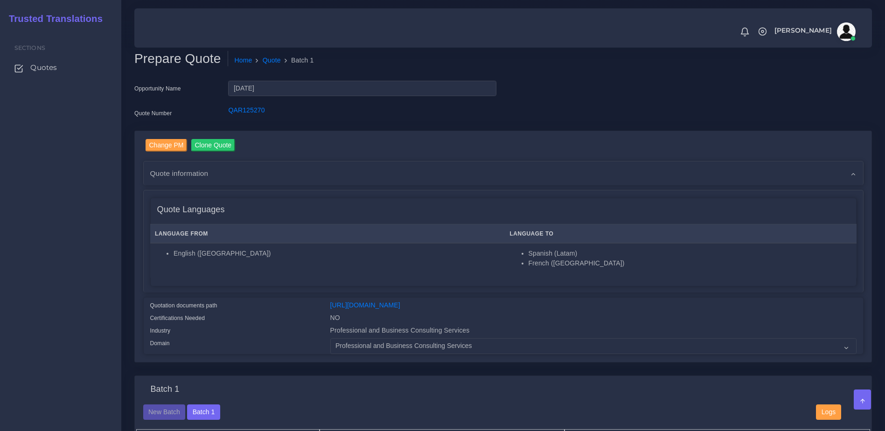
click at [808, 147] on div "Change PM Clone Quote" at bounding box center [508, 146] width 725 height 15
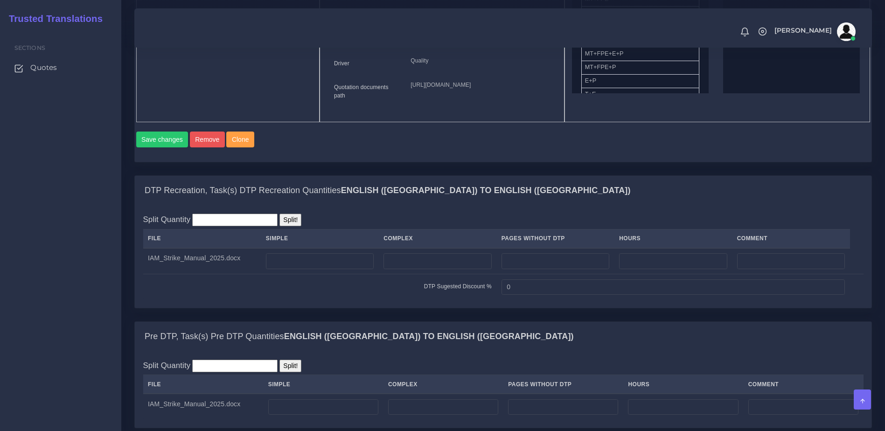
scroll to position [559, 0]
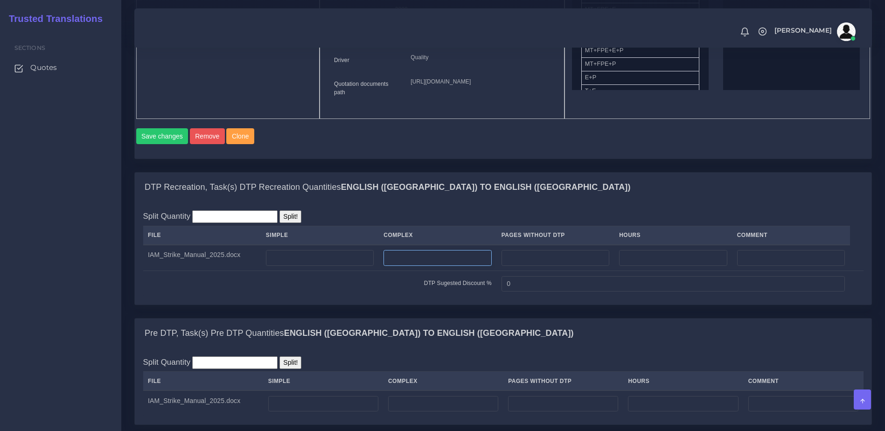
click at [410, 266] on input "number" at bounding box center [438, 258] width 108 height 16
type input "12"
click at [420, 297] on td "DTP Sugested Discount %" at bounding box center [320, 284] width 354 height 26
click at [543, 249] on div "Split Quantity Split! File Simple Complex Pages Without DTP Hours Comment 12 0" at bounding box center [503, 253] width 720 height 86
click at [465, 349] on div "Pre DTP, Task(s) Pre DTP Quantities English ([GEOGRAPHIC_DATA]) TO English (US)" at bounding box center [503, 334] width 737 height 30
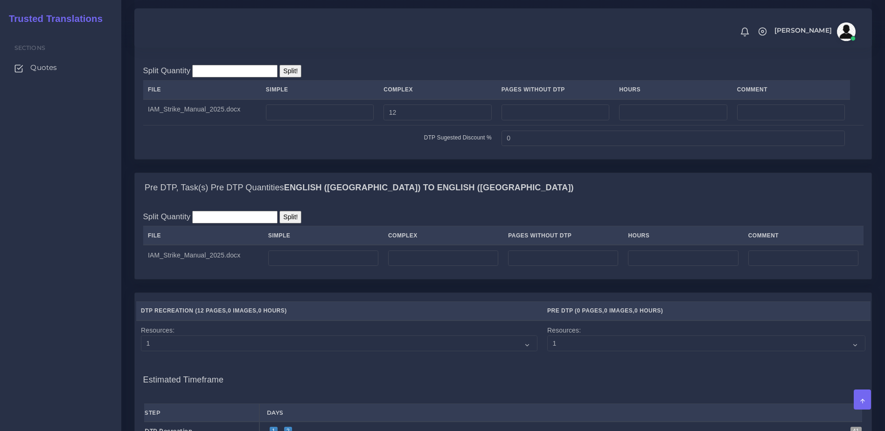
scroll to position [713, 0]
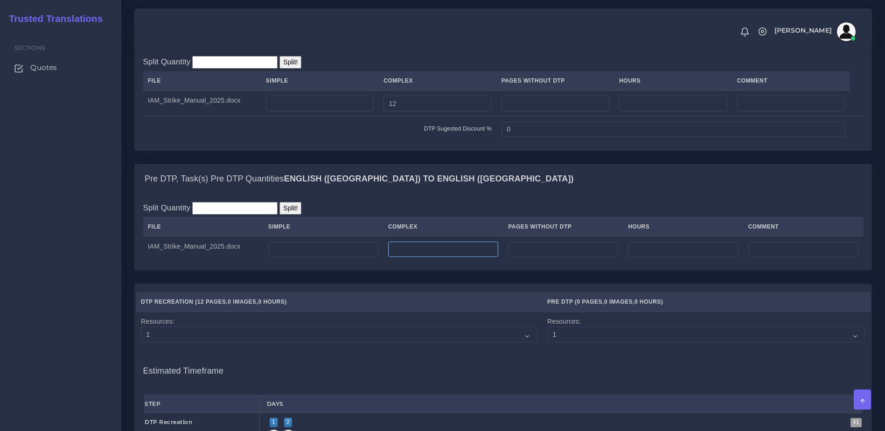
click at [451, 258] on input "number" at bounding box center [443, 250] width 110 height 16
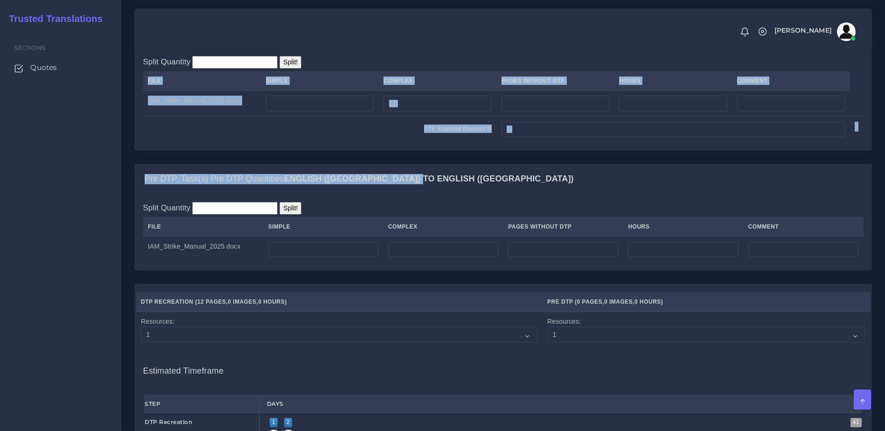
drag, startPoint x: 868, startPoint y: 203, endPoint x: 870, endPoint y: 190, distance: 13.7
click at [870, 190] on form "DTP Recreation, Task(s) DTP Recreation Quantities English ([GEOGRAPHIC_DATA]) T…" at bounding box center [503, 366] width 738 height 697
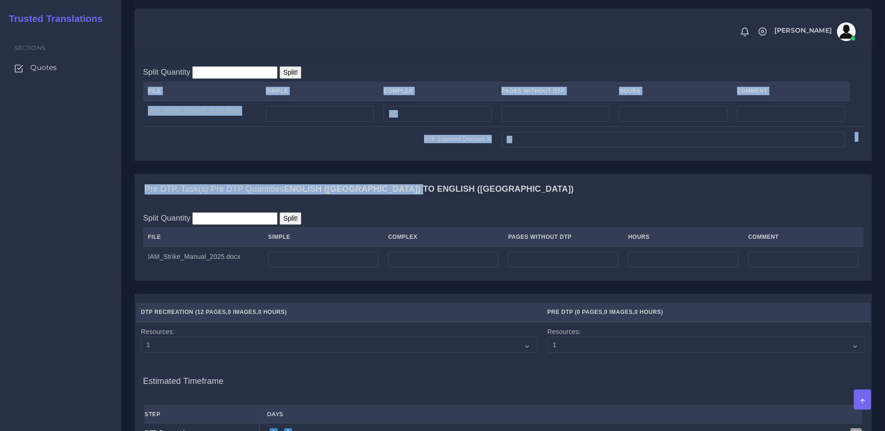
scroll to position [725, 0]
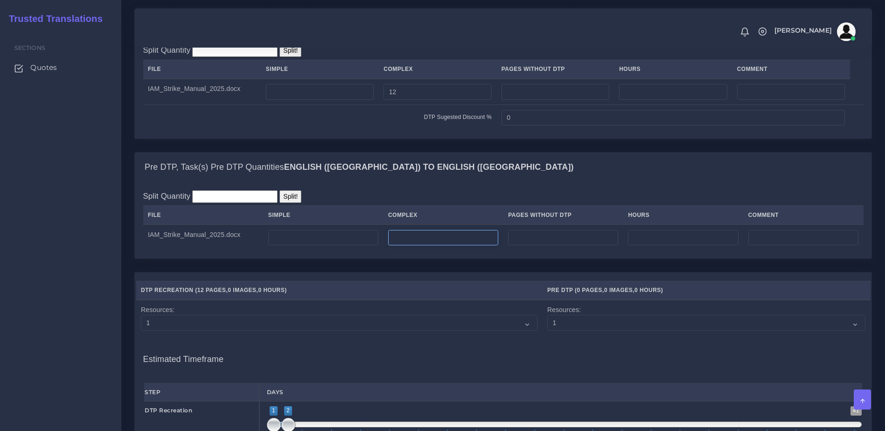
click at [434, 246] on input "number" at bounding box center [443, 238] width 110 height 16
type input "15"
click at [424, 272] on div "Pre DTP, Task(s) Pre DTP Quantities English (US) TO English (US) Split Quantity…" at bounding box center [503, 212] width 752 height 120
drag, startPoint x: 483, startPoint y: 309, endPoint x: 533, endPoint y: 329, distance: 54.1
click at [483, 309] on div "DTP Recreation ( 12 Pages , 0 Images , 0 Hours ) Pre DTP ( 15 Pages , 0 Images …" at bounding box center [503, 388] width 737 height 231
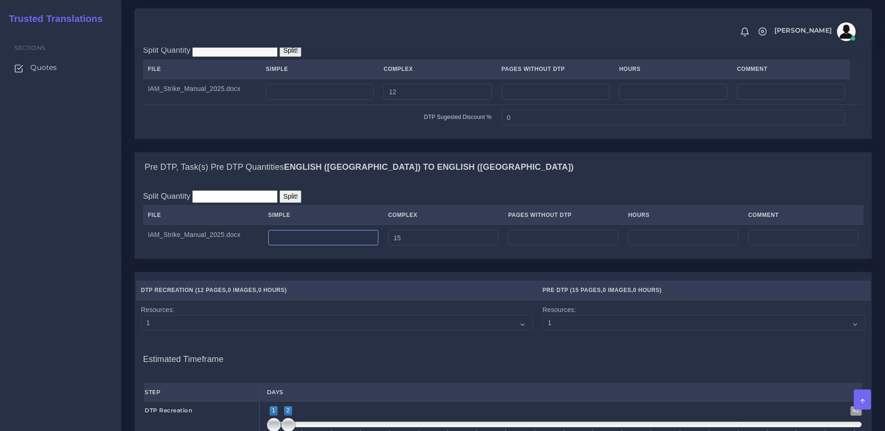
click at [326, 246] on input "number" at bounding box center [323, 238] width 110 height 16
type input "70"
click at [535, 182] on div "Pre DTP, Task(s) Pre DTP Quantities English ([GEOGRAPHIC_DATA]) TO English (US)" at bounding box center [503, 168] width 737 height 30
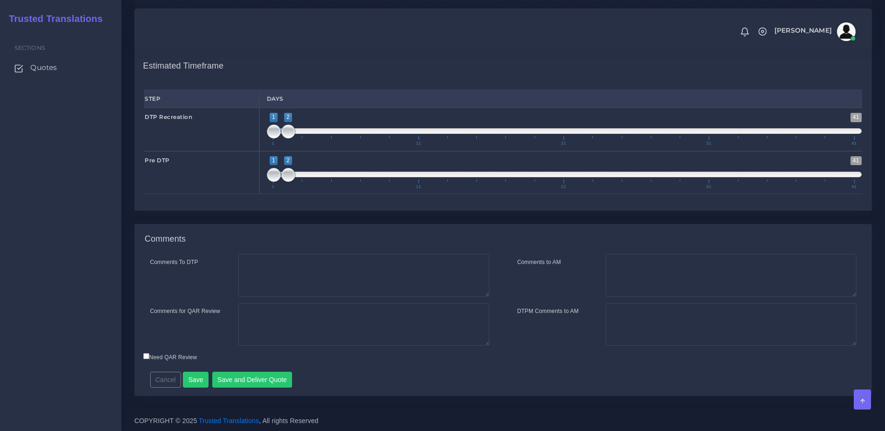
scroll to position [1056, 0]
type input "2;2"
drag, startPoint x: 271, startPoint y: 136, endPoint x: 293, endPoint y: 137, distance: 22.0
click at [281, 137] on span at bounding box center [274, 132] width 14 height 14
drag, startPoint x: 272, startPoint y: 165, endPoint x: 279, endPoint y: 168, distance: 7.5
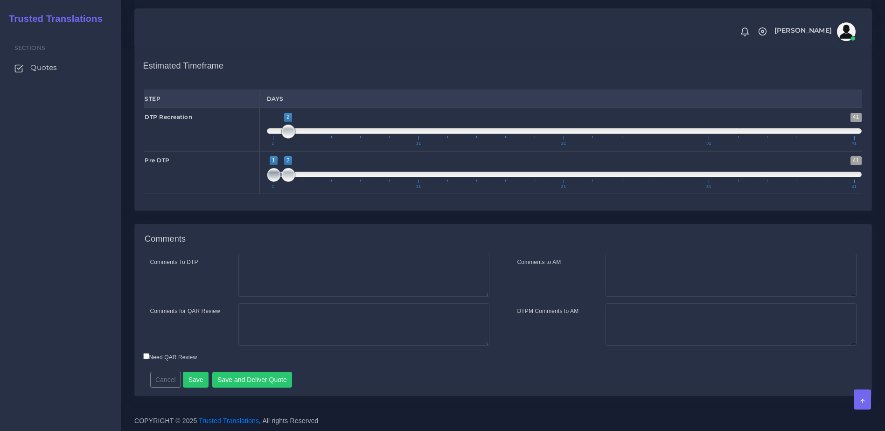
click at [279, 168] on span "1 41 1 2 1 — 2 1 11 21 31 41" at bounding box center [564, 172] width 595 height 33
type input "2;2"
drag, startPoint x: 276, startPoint y: 171, endPoint x: 296, endPoint y: 175, distance: 19.9
click at [296, 174] on span "1 41 1 2 1 — 2 1 11 21 31 41" at bounding box center [564, 172] width 595 height 33
click at [198, 384] on button "Save" at bounding box center [196, 380] width 26 height 16
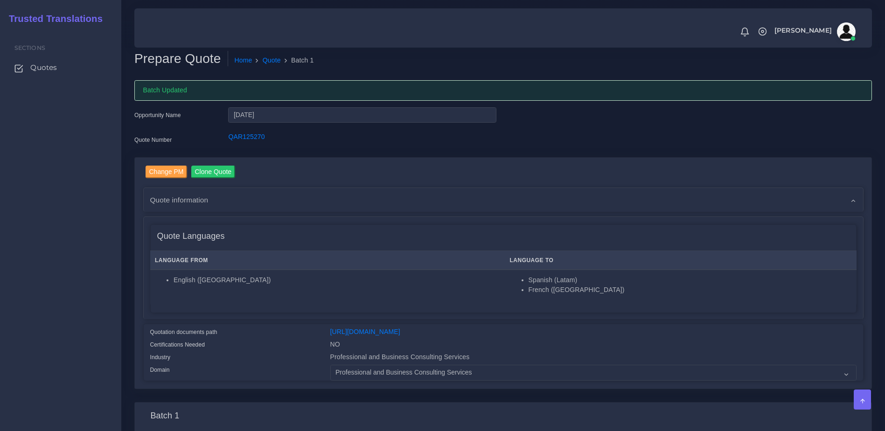
click at [721, 193] on div "Quote information" at bounding box center [504, 200] width 720 height 24
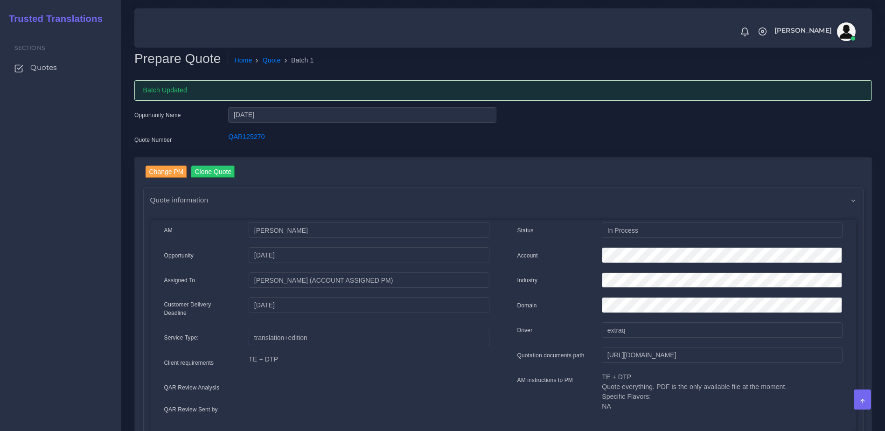
click at [759, 199] on div "Quote information" at bounding box center [504, 200] width 720 height 24
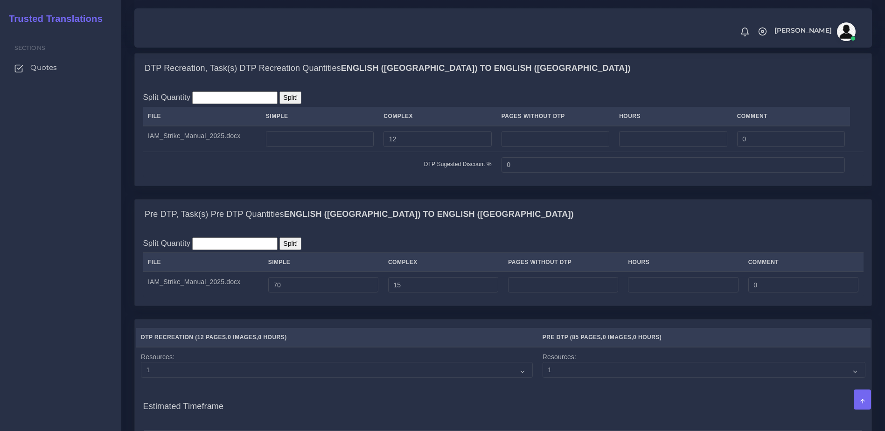
scroll to position [710, 0]
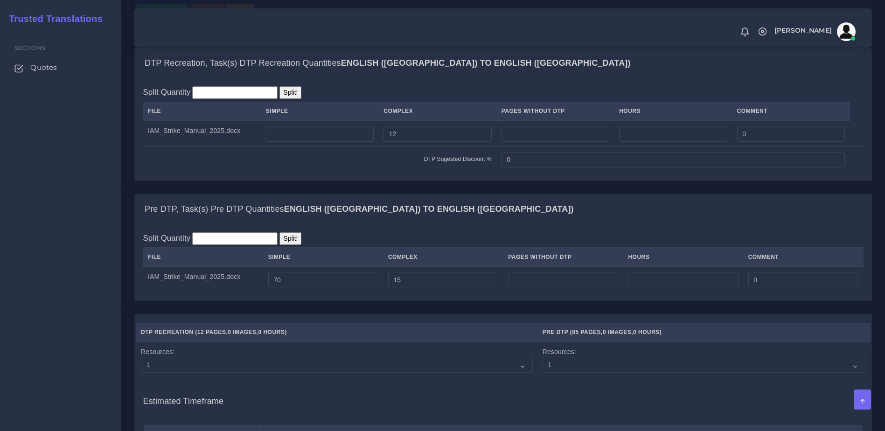
click at [472, 224] on div "Pre DTP, Task(s) Pre DTP Quantities English (US) TO English (US)" at bounding box center [503, 210] width 737 height 30
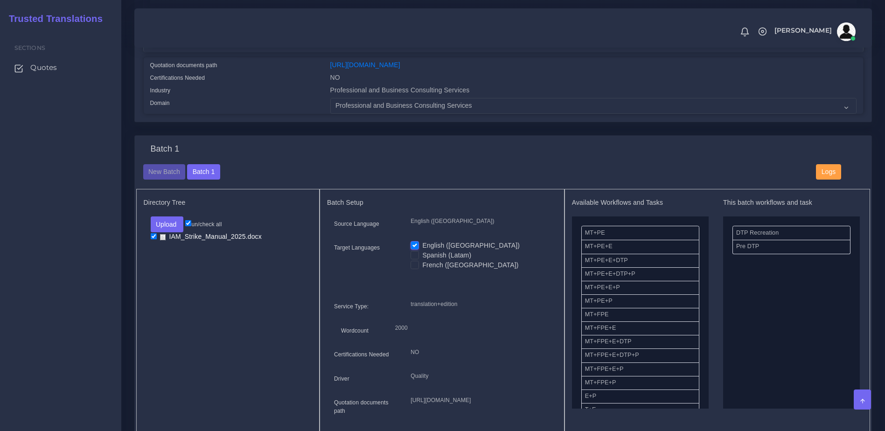
scroll to position [196, 0]
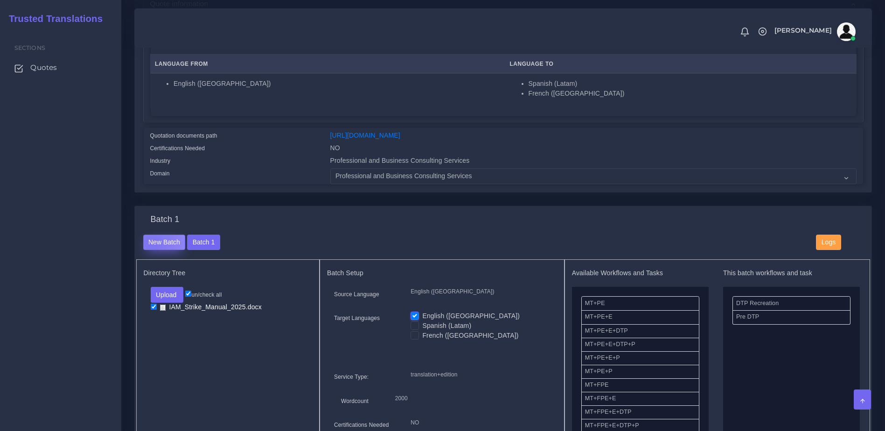
click at [151, 251] on button "New Batch" at bounding box center [164, 243] width 42 height 16
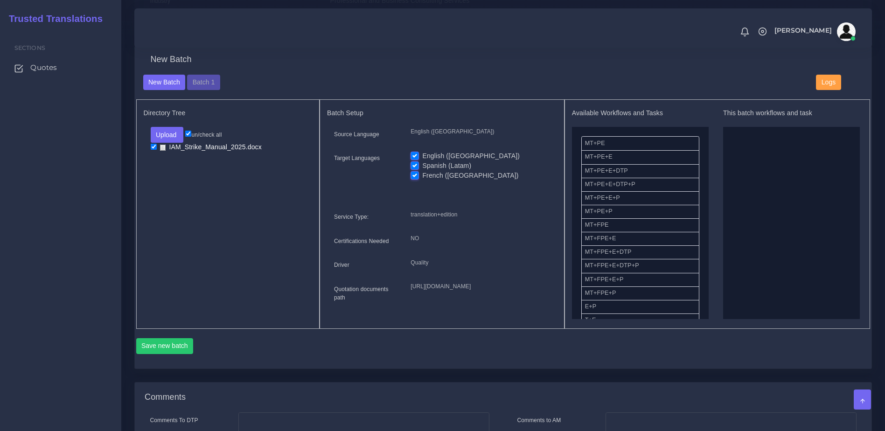
scroll to position [333, 0]
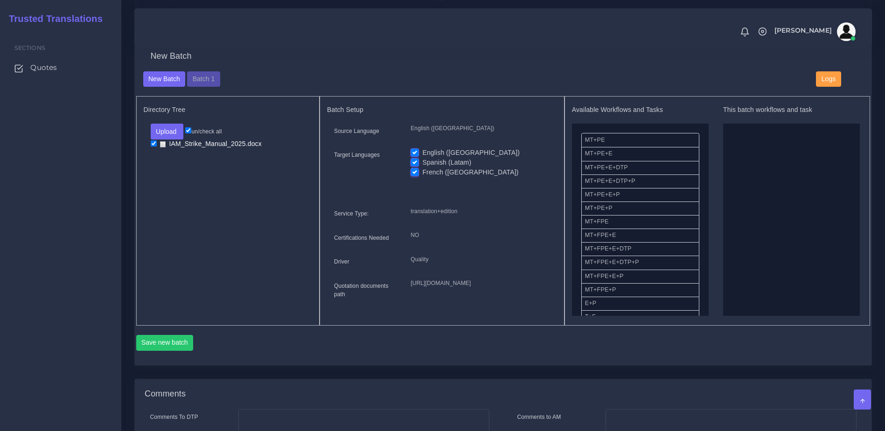
click at [422, 158] on label "English ([GEOGRAPHIC_DATA])" at bounding box center [471, 153] width 98 height 10
click at [413, 156] on input "English ([GEOGRAPHIC_DATA])" at bounding box center [415, 152] width 8 height 8
checkbox input "false"
drag, startPoint x: 603, startPoint y: 126, endPoint x: 769, endPoint y: 151, distance: 167.0
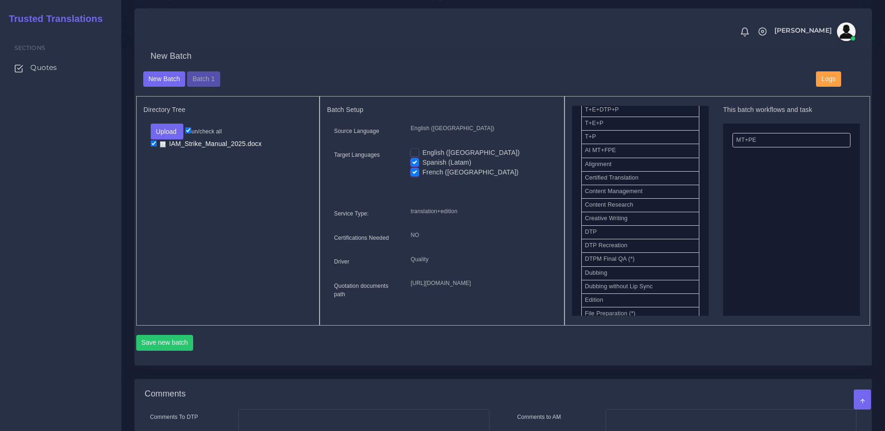
scroll to position [224, 0]
drag, startPoint x: 587, startPoint y: 235, endPoint x: 779, endPoint y: 205, distance: 193.6
click at [181, 351] on button "Save new batch" at bounding box center [164, 343] width 57 height 16
click at [664, 326] on div "Available Workflows and Tasks MT+PE+E MT+PE+E+DTP MT+PE+E+DTP+P MT+PE+E+P MT+PE…" at bounding box center [718, 211] width 306 height 230
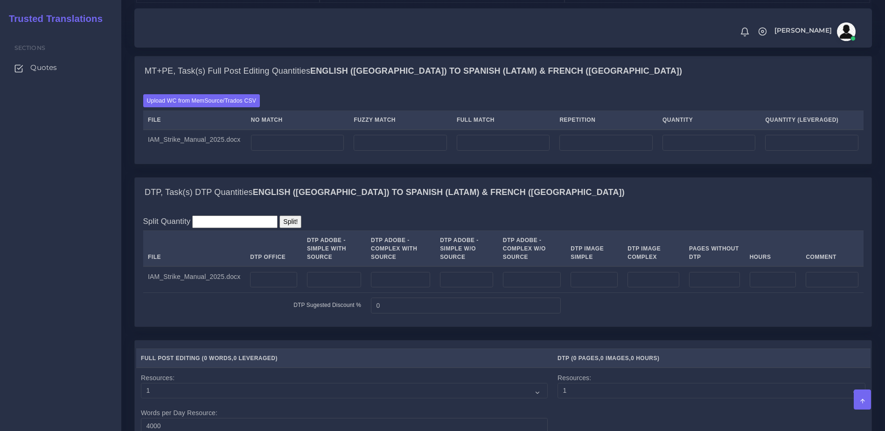
scroll to position [700, 0]
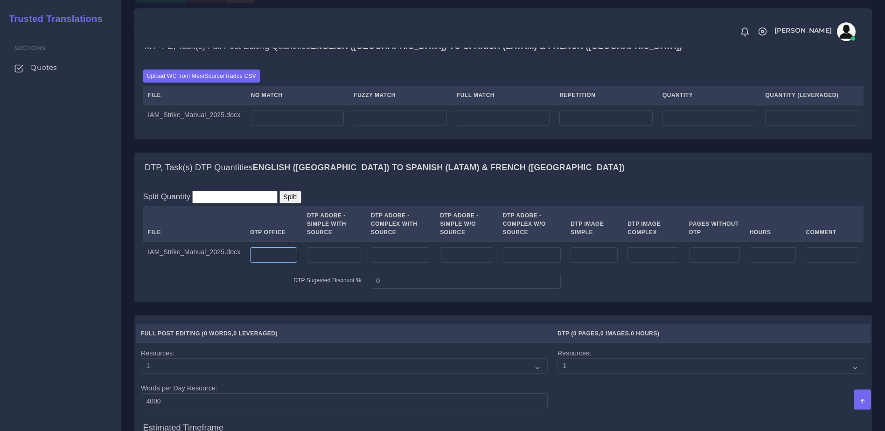
click at [271, 263] on input "number" at bounding box center [273, 255] width 47 height 16
click at [264, 263] on input "number" at bounding box center [273, 255] width 47 height 16
click at [272, 263] on input "number" at bounding box center [273, 255] width 47 height 16
type input "92"
click at [320, 294] on td "DTP Sugested Discount %" at bounding box center [254, 281] width 223 height 26
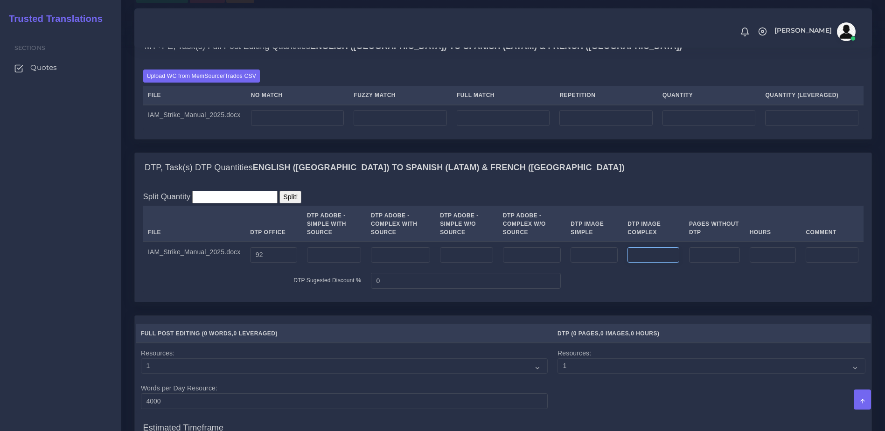
click at [633, 263] on input "number" at bounding box center [654, 255] width 52 height 16
type input "10"
click at [625, 294] on td at bounding box center [715, 281] width 298 height 26
click at [660, 301] on div "Split Quantity Split! File DTP Office DTP Adobe - Simple With Source DTP Adobe …" at bounding box center [503, 241] width 737 height 119
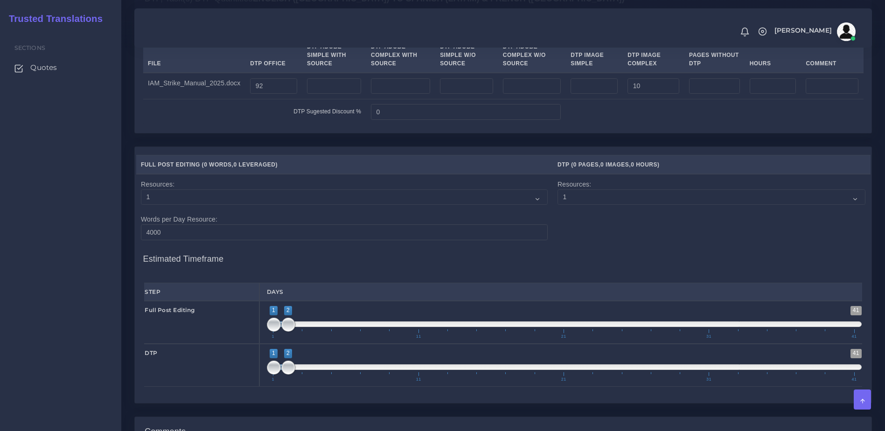
scroll to position [1098, 0]
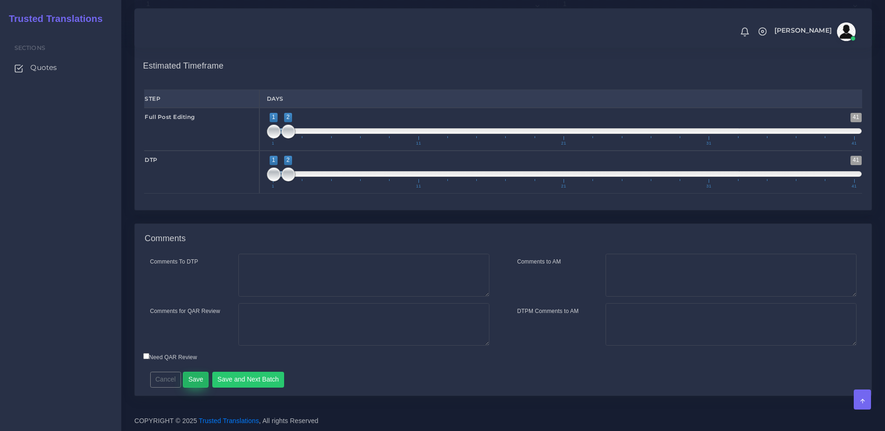
click at [192, 388] on button "Save" at bounding box center [196, 380] width 26 height 16
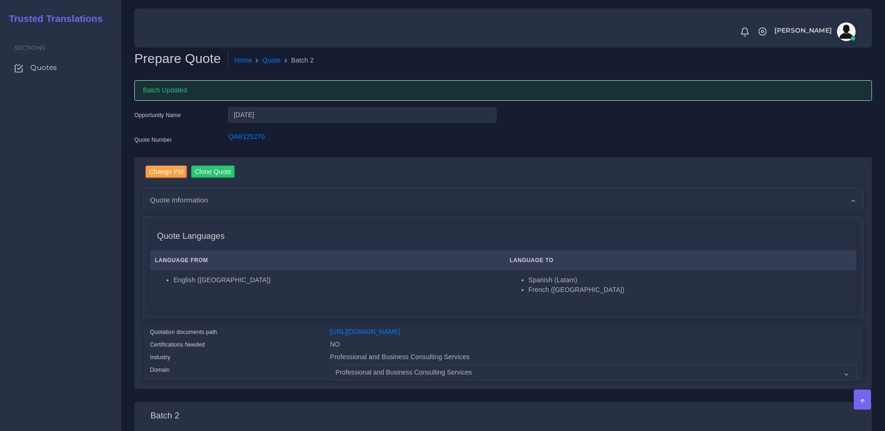
click at [622, 189] on div "Quote information" at bounding box center [504, 200] width 720 height 24
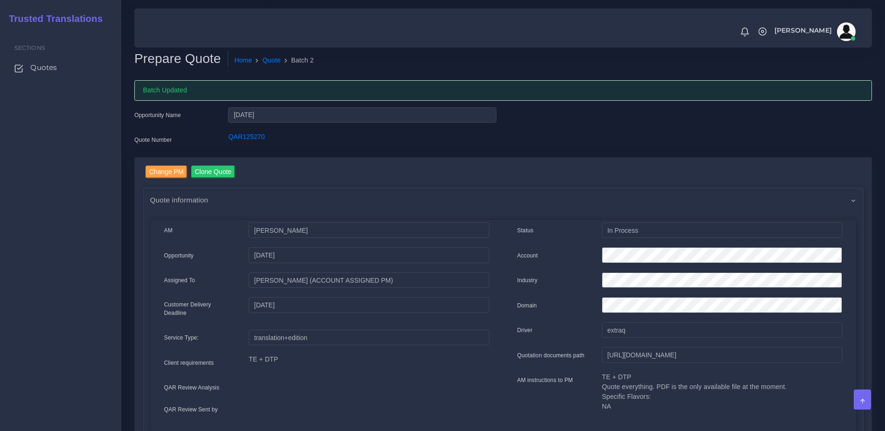
click at [825, 199] on div "Quote information" at bounding box center [504, 200] width 720 height 24
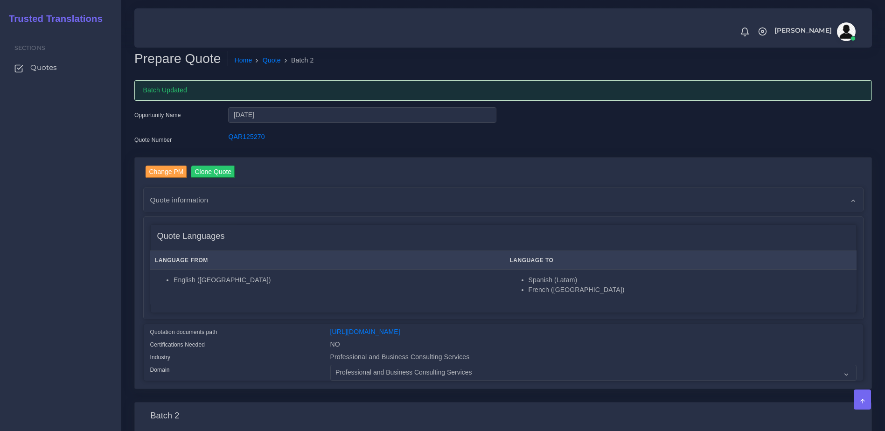
click at [849, 199] on div "Quote information" at bounding box center [504, 200] width 720 height 24
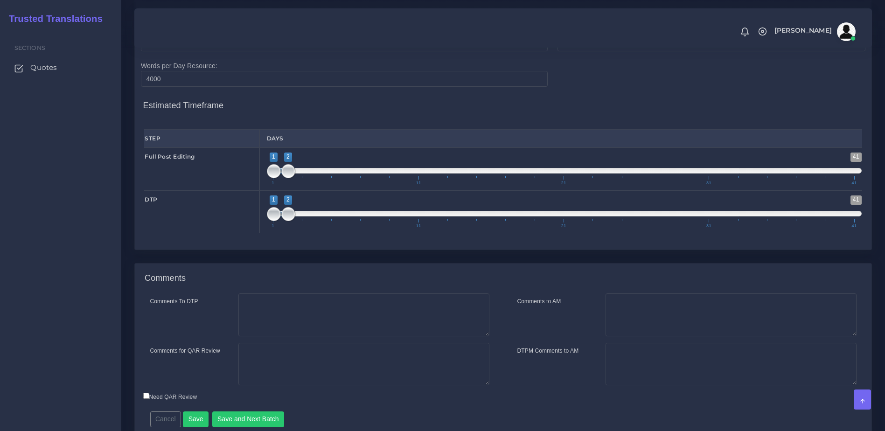
scroll to position [1125, 0]
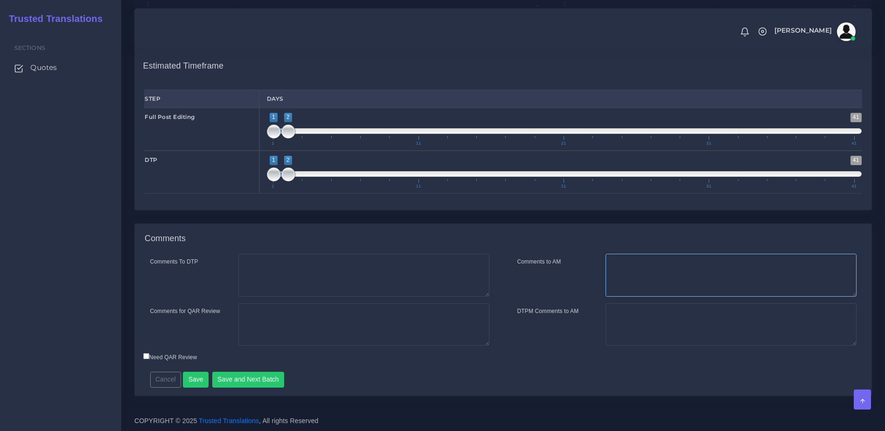
click at [658, 281] on textarea "Comments to AM" at bounding box center [731, 275] width 251 height 43
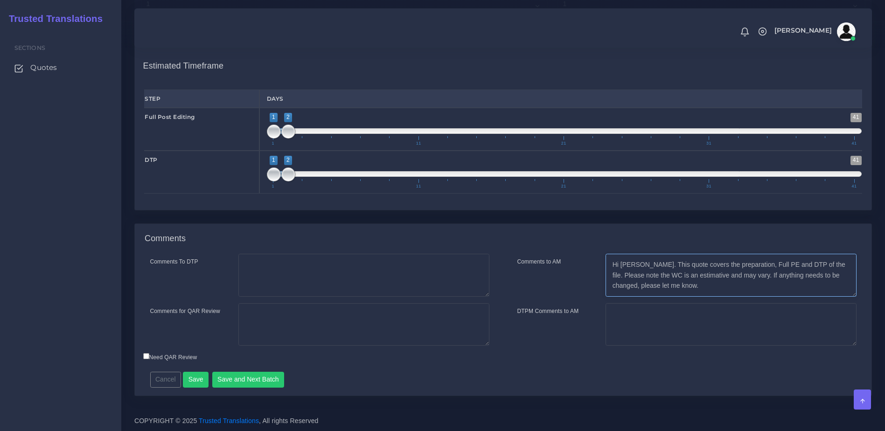
drag, startPoint x: 658, startPoint y: 281, endPoint x: 612, endPoint y: 266, distance: 49.1
click at [612, 266] on textarea "Hi Kurt. This quote covers the preparation, Full PE and DTP of the file. Please…" at bounding box center [731, 275] width 251 height 43
click at [657, 289] on textarea "Hi Kurt. This quote covers the preparation, Full PE and DTP of the file. Please…" at bounding box center [731, 275] width 251 height 43
drag, startPoint x: 722, startPoint y: 277, endPoint x: 813, endPoint y: 265, distance: 92.3
click at [813, 265] on textarea "Hi Kurt. This quote covers the preparation, Full PE and DTP of the file. Please…" at bounding box center [731, 275] width 251 height 43
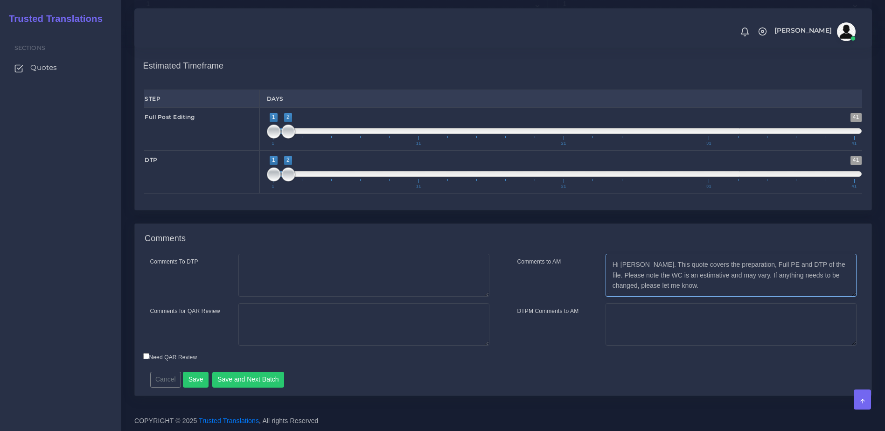
paste textarea "at the word count is an estimate and may vary"
click at [768, 286] on textarea "Hi Kurt. This quote covers the preparation, Full PE and DTP of the file. Please…" at bounding box center [731, 275] width 251 height 43
click at [755, 280] on textarea "Hi Kurt. This quote covers the preparation, Full PE and DTP of the file. Please…" at bounding box center [731, 275] width 251 height 43
click at [769, 277] on textarea "Hi Kurt. This quote covers the preparation, Full PE and DTP of the file. Please…" at bounding box center [731, 275] width 251 height 43
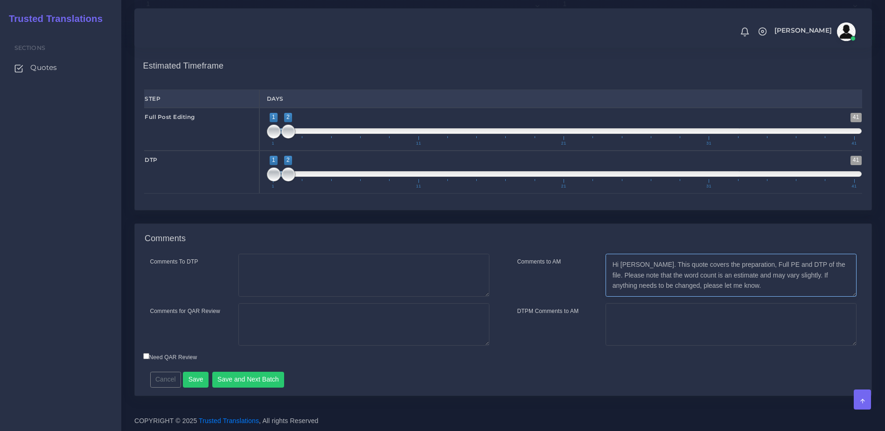
type textarea "Hi [PERSON_NAME]. This quote covers the preparation, Full PE and DTP of the fil…"
click at [781, 311] on textarea "DTPM Comments to AM" at bounding box center [731, 324] width 251 height 43
click at [744, 288] on textarea "Hi [PERSON_NAME]. This quote covers the preparation, Full PE and DTP of the fil…" at bounding box center [731, 275] width 251 height 43
click at [192, 375] on button "Save" at bounding box center [196, 380] width 26 height 16
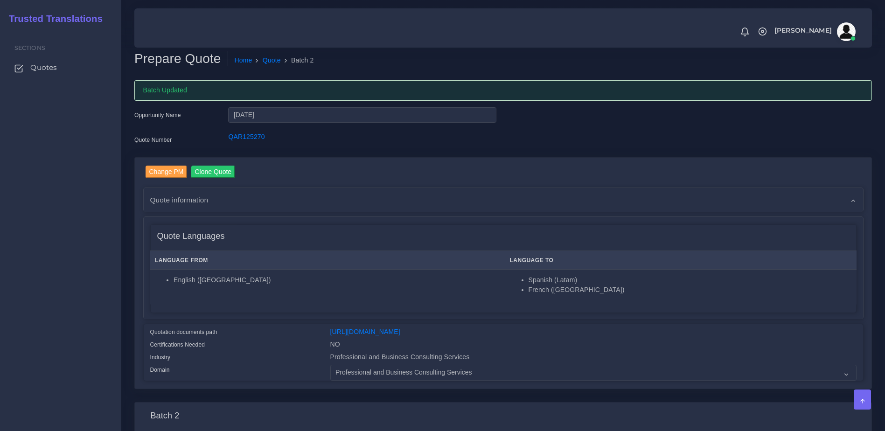
click at [649, 208] on div "Quote information" at bounding box center [504, 200] width 720 height 24
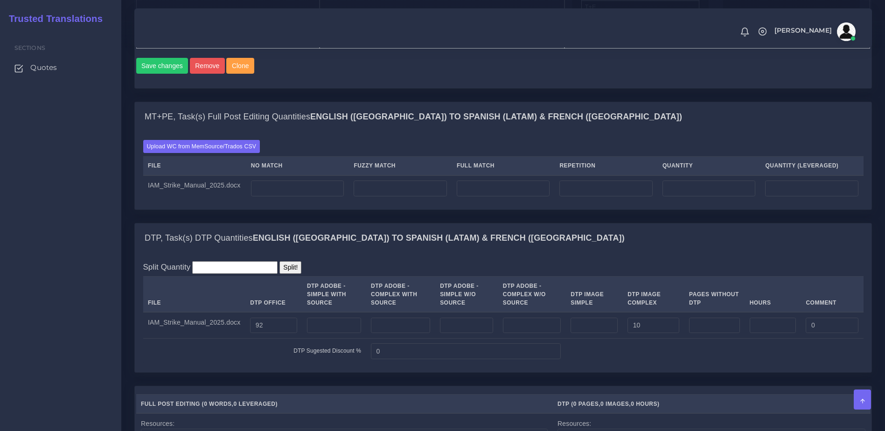
scroll to position [1094, 0]
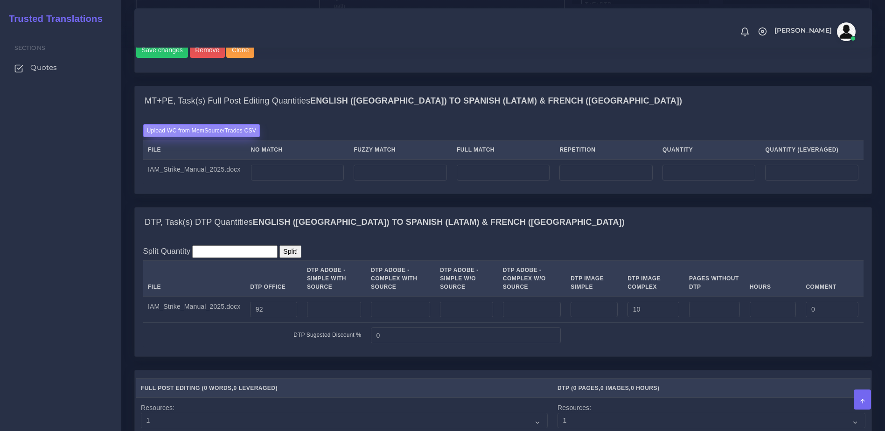
click at [214, 137] on label "Upload WC from MemSource/Trados CSV" at bounding box center [201, 130] width 117 height 13
click at [0, 0] on input "Upload WC from MemSource/Trados CSV" at bounding box center [0, 0] width 0 height 0
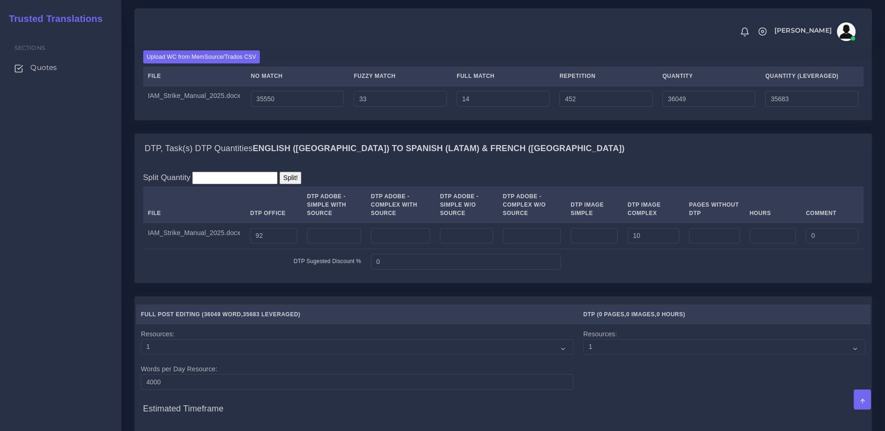
scroll to position [762, 0]
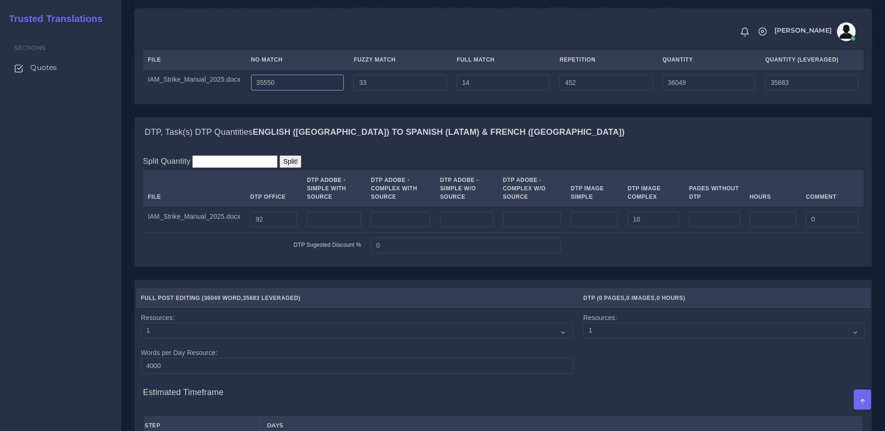
click at [260, 91] on input "35550" at bounding box center [297, 83] width 93 height 16
drag, startPoint x: 262, startPoint y: 120, endPoint x: 284, endPoint y: 120, distance: 21.9
click at [284, 91] on input "35550" at bounding box center [297, 83] width 93 height 16
click at [291, 91] on input "36550" at bounding box center [297, 83] width 93 height 16
type input "36550"
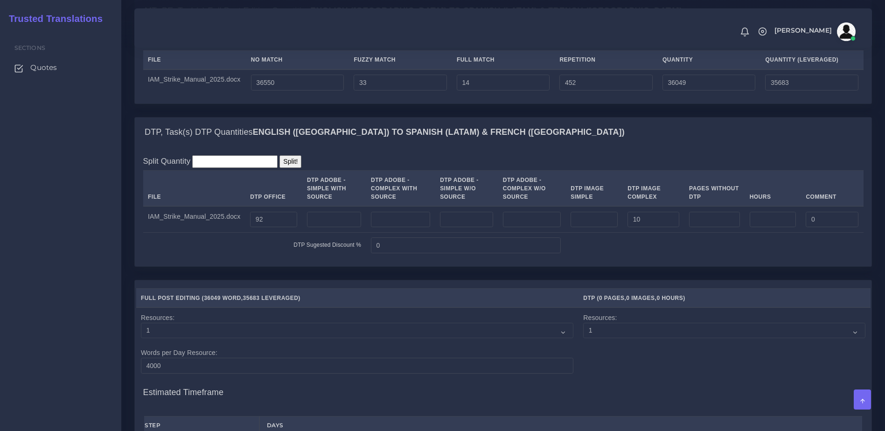
type input "37049"
type input "36683"
click at [298, 96] on td "36550" at bounding box center [297, 83] width 103 height 26
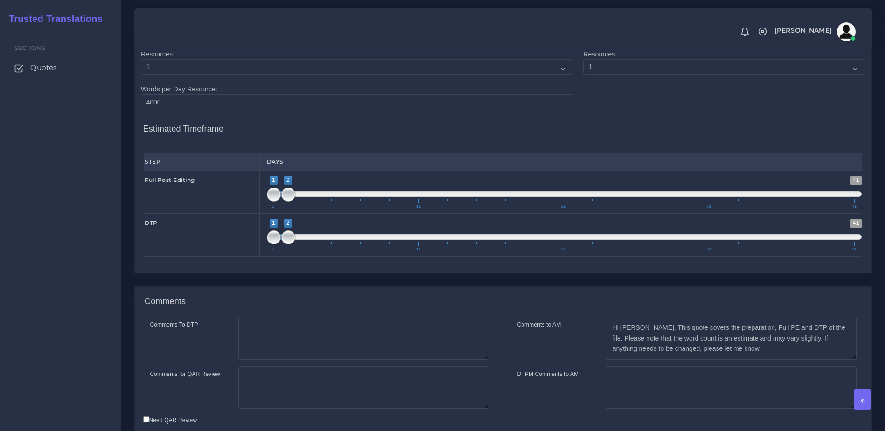
scroll to position [1060, 0]
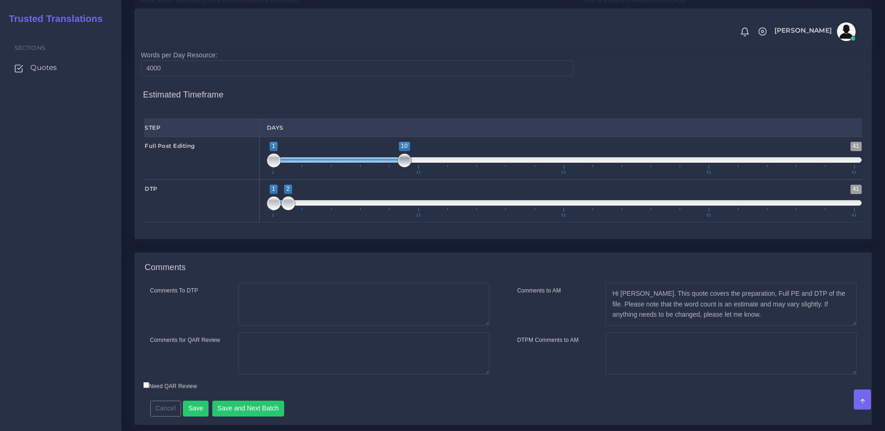
drag, startPoint x: 290, startPoint y: 197, endPoint x: 376, endPoint y: 200, distance: 85.5
click at [400, 168] on span at bounding box center [405, 161] width 14 height 14
type input "2;11"
drag, startPoint x: 344, startPoint y: 199, endPoint x: 360, endPoint y: 199, distance: 15.9
click at [360, 163] on span at bounding box center [353, 160] width 131 height 6
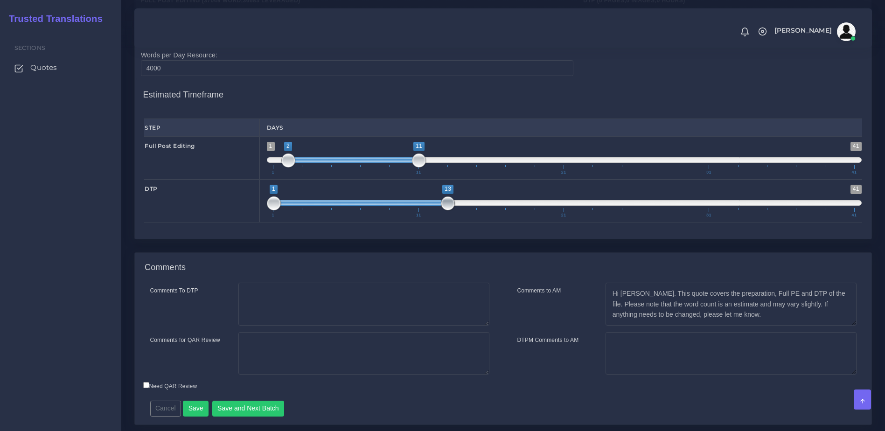
drag, startPoint x: 286, startPoint y: 239, endPoint x: 438, endPoint y: 231, distance: 152.8
click at [438, 217] on span "1 41 1 13 1 — 13 1 11 21 31 41" at bounding box center [564, 201] width 595 height 33
drag, startPoint x: 284, startPoint y: 240, endPoint x: 420, endPoint y: 241, distance: 136.3
click at [420, 210] on span at bounding box center [419, 203] width 14 height 14
type input "11;12"
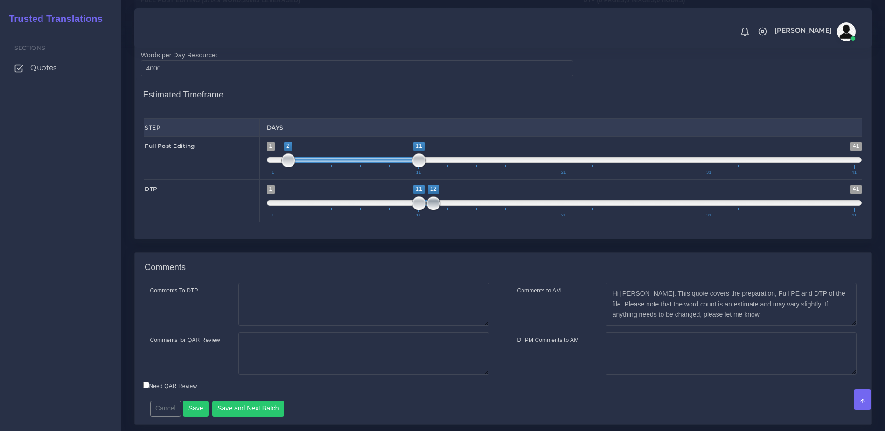
drag, startPoint x: 451, startPoint y: 239, endPoint x: 442, endPoint y: 239, distance: 8.4
click at [442, 217] on span "1 41 11 12 11 — 12 1 11 21 31 41" at bounding box center [564, 201] width 595 height 33
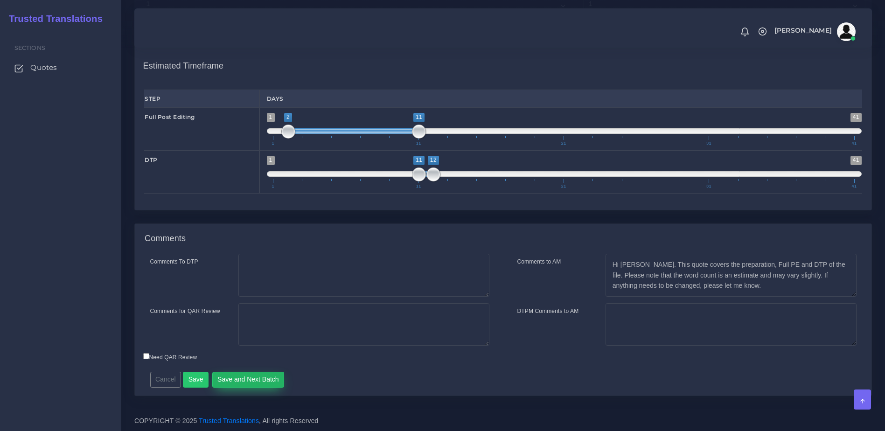
click at [252, 385] on button "Save and Next Batch" at bounding box center [248, 380] width 72 height 16
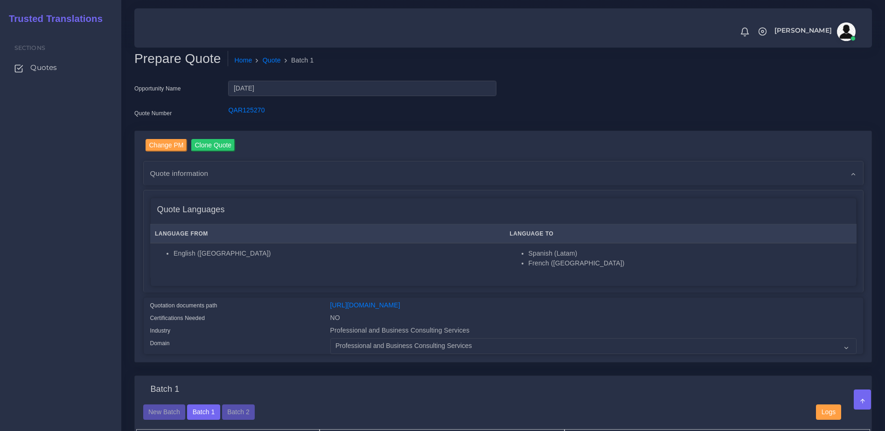
click at [400, 183] on div "Quote information" at bounding box center [504, 173] width 720 height 24
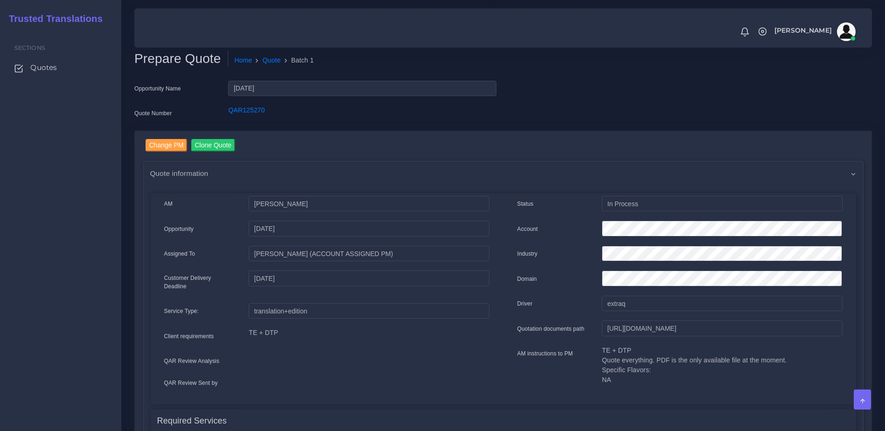
click at [490, 176] on div "Quote information" at bounding box center [504, 173] width 720 height 24
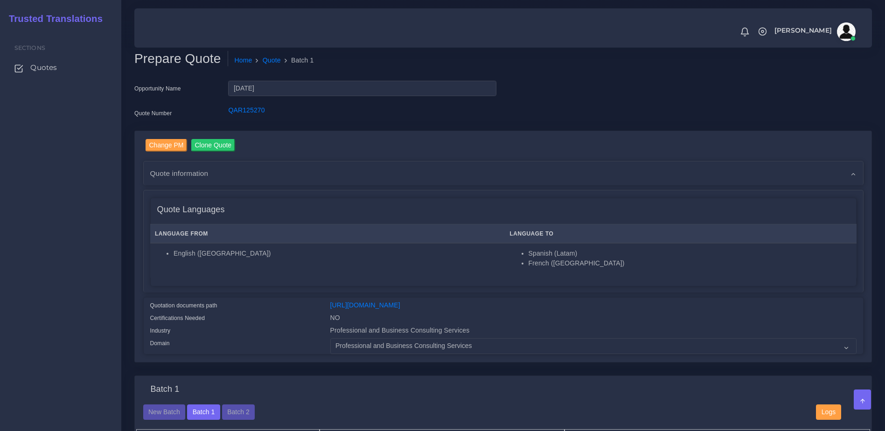
click at [450, 161] on div "Change PM Clone Quote Quote information AM Kurt Mehdi Opportunity NO -" at bounding box center [503, 246] width 720 height 215
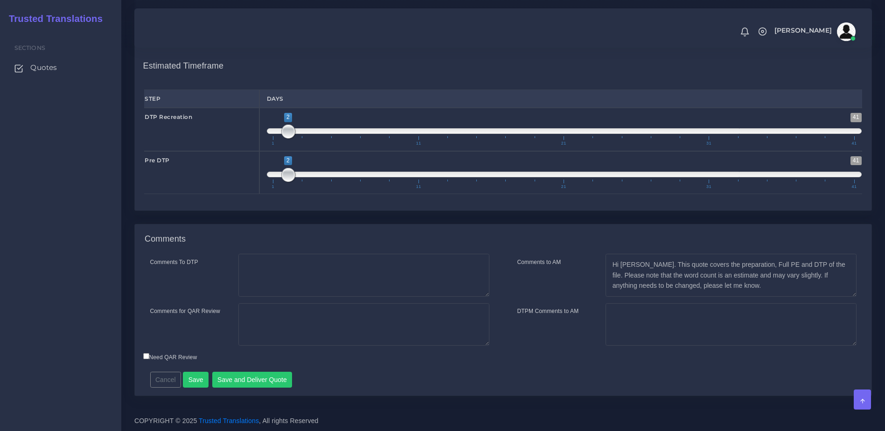
scroll to position [1056, 0]
click at [250, 384] on button "Save and Deliver Quote" at bounding box center [252, 380] width 80 height 16
